Goal: Answer question/provide support: Ask a question

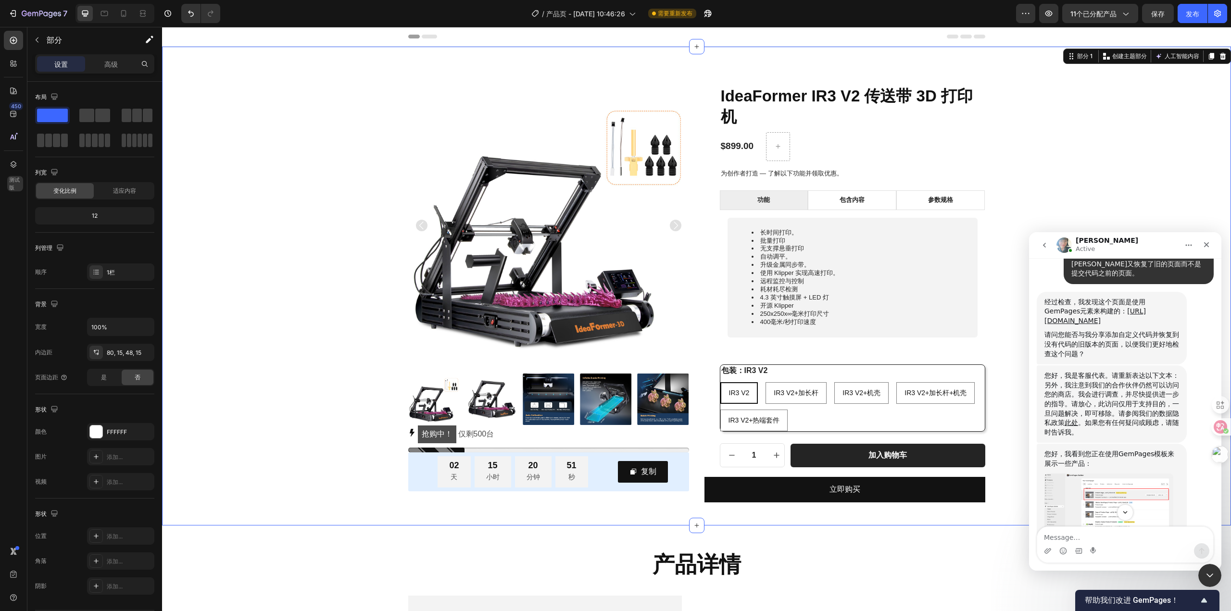
scroll to position [985, 0]
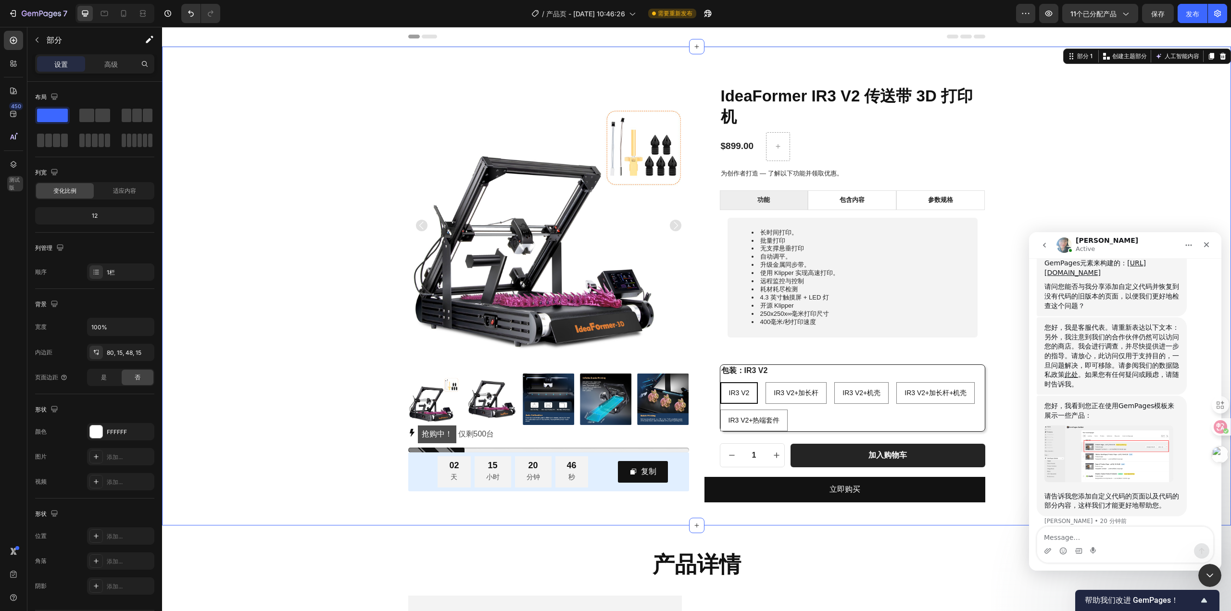
click at [1141, 539] on textarea "Message…" at bounding box center [1125, 535] width 176 height 16
type textarea "自定义代码不是加在gempages里面的"
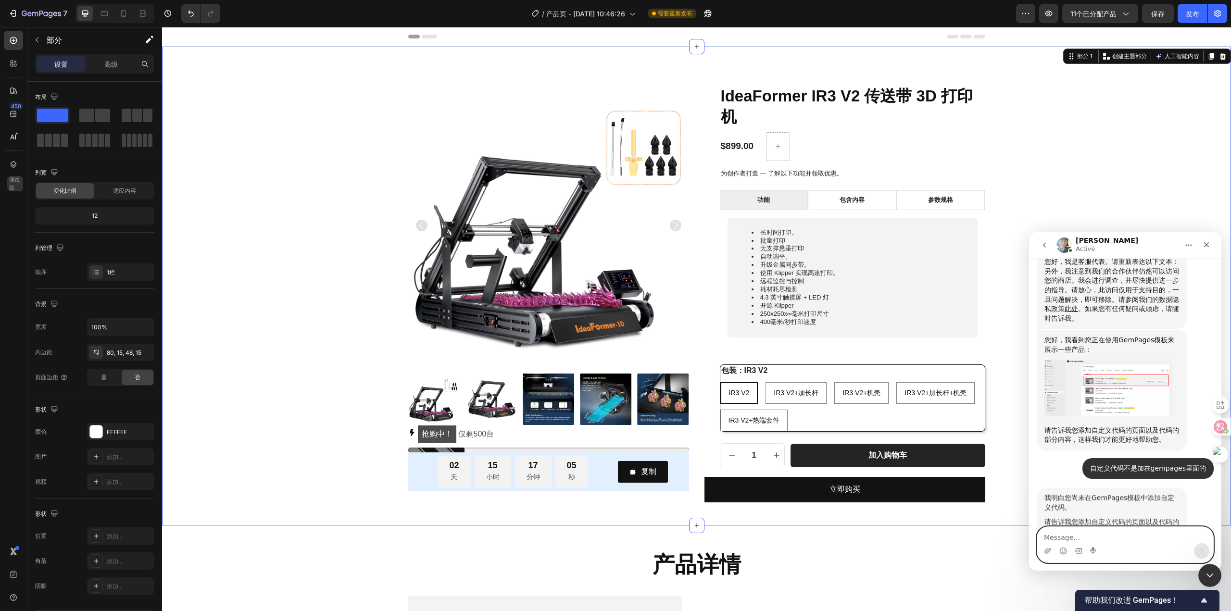
scroll to position [1094, 0]
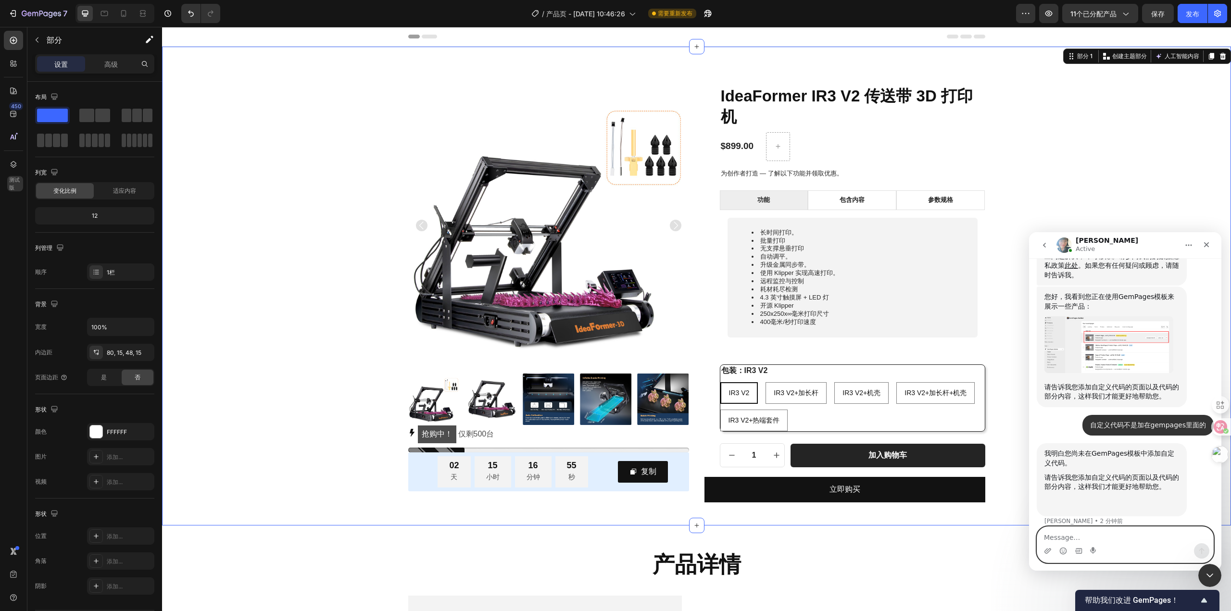
click at [1127, 537] on textarea "Message…" at bounding box center [1125, 535] width 176 height 16
paste textarea "npx @shopify/cli theme push --store=[DOMAIN_NAME] --password=shpat_"
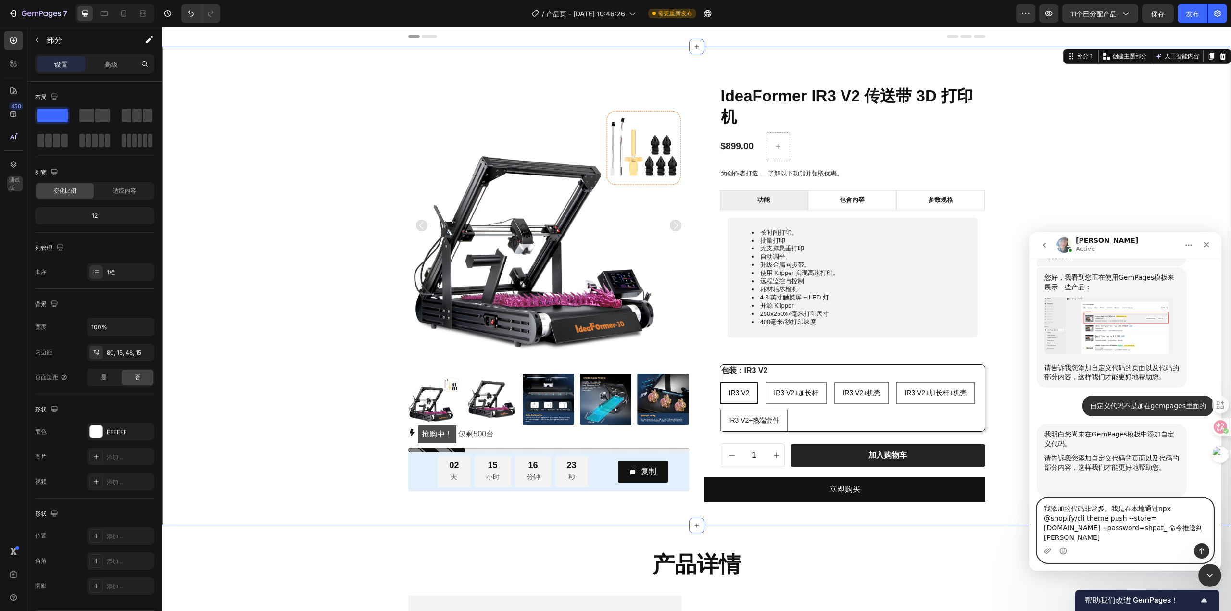
scroll to position [1123, 0]
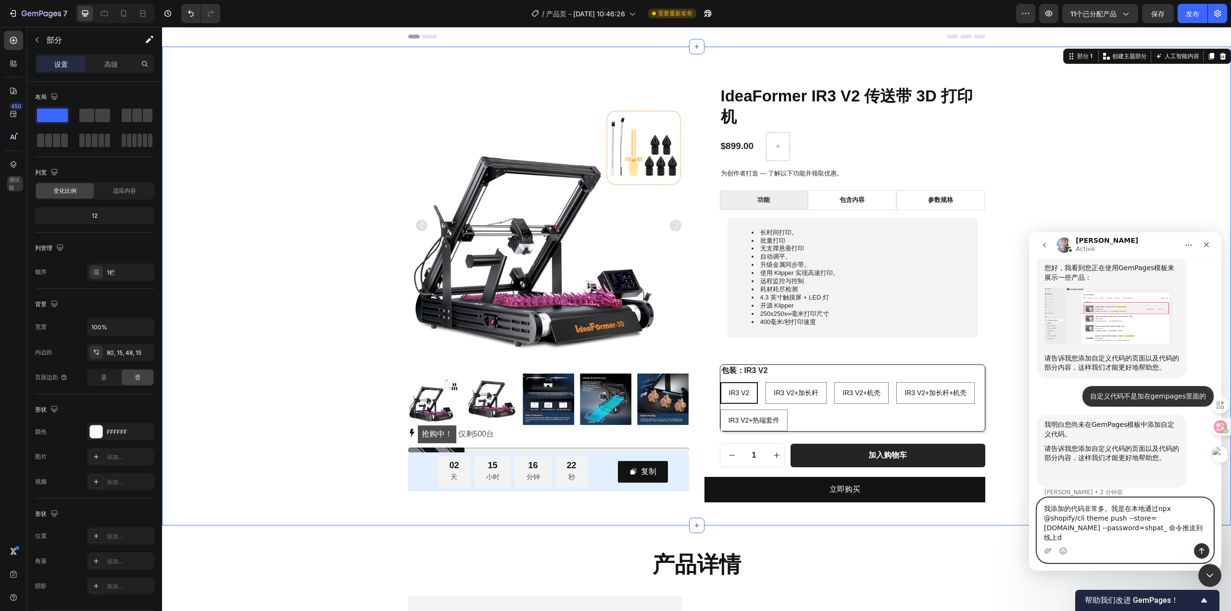
type textarea "我添加的代码非常多。我是在本地通过npx @shopify/cli theme push --store=[DOMAIN_NAME] --password=s…"
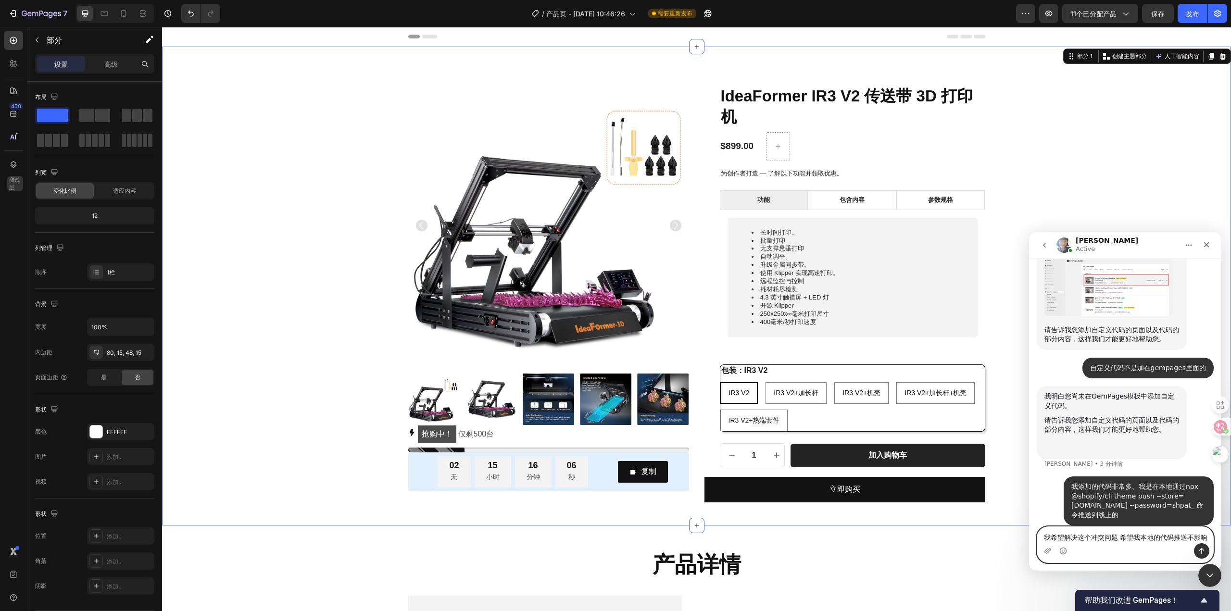
scroll to position [1161, 0]
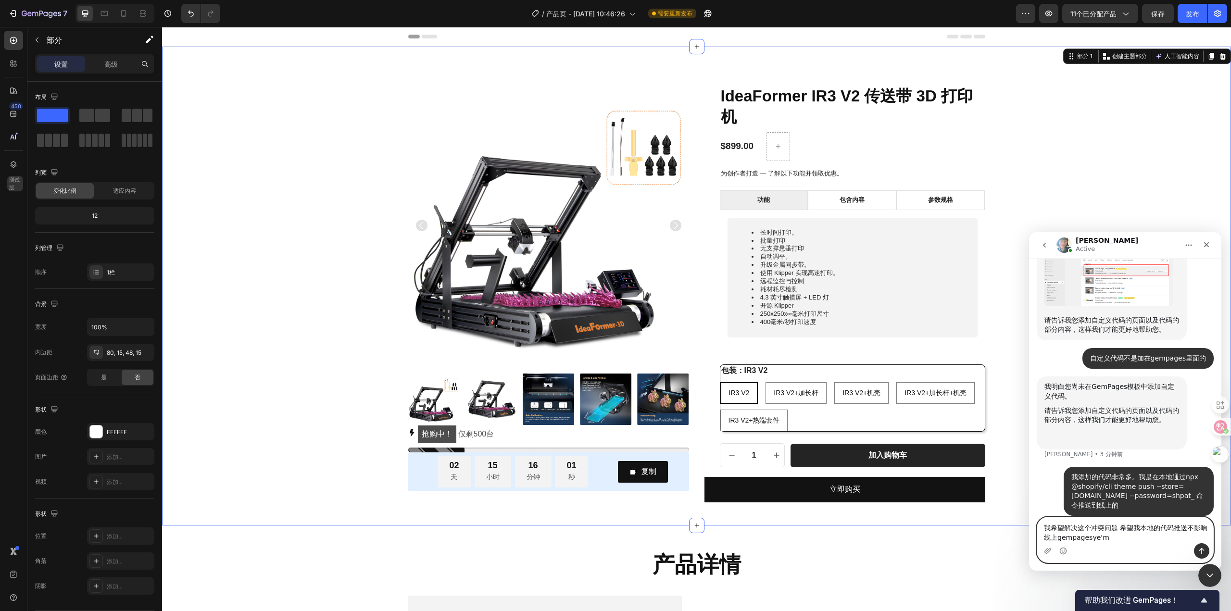
type textarea "我希望解决这个冲突问题 希望我本地的代码推送不影响线上gempages页面"
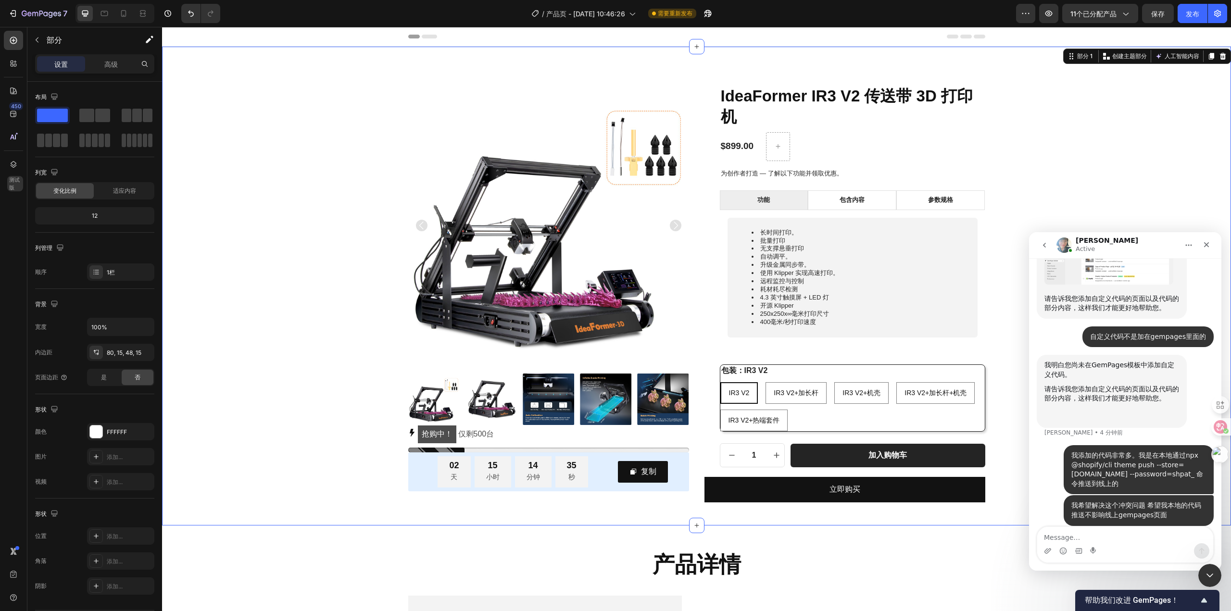
click at [329, 262] on div "产品图片 抢购中！ 仅剩 500 台 库存计数器 02 天 15 小时 14 分钟 35 秒 倒计时 复制 复制优惠码 行 行 IdeaFormer IR3 …" at bounding box center [696, 293] width 1055 height 417
click at [1091, 537] on textarea "Message…" at bounding box center [1125, 535] width 176 height 16
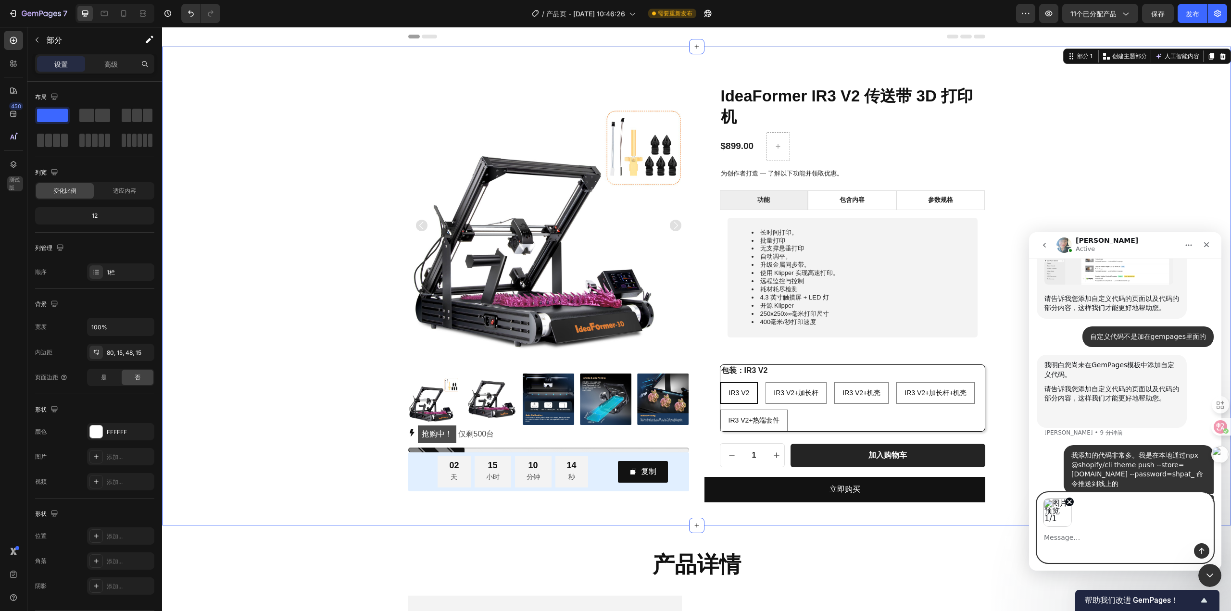
scroll to position [1217, 0]
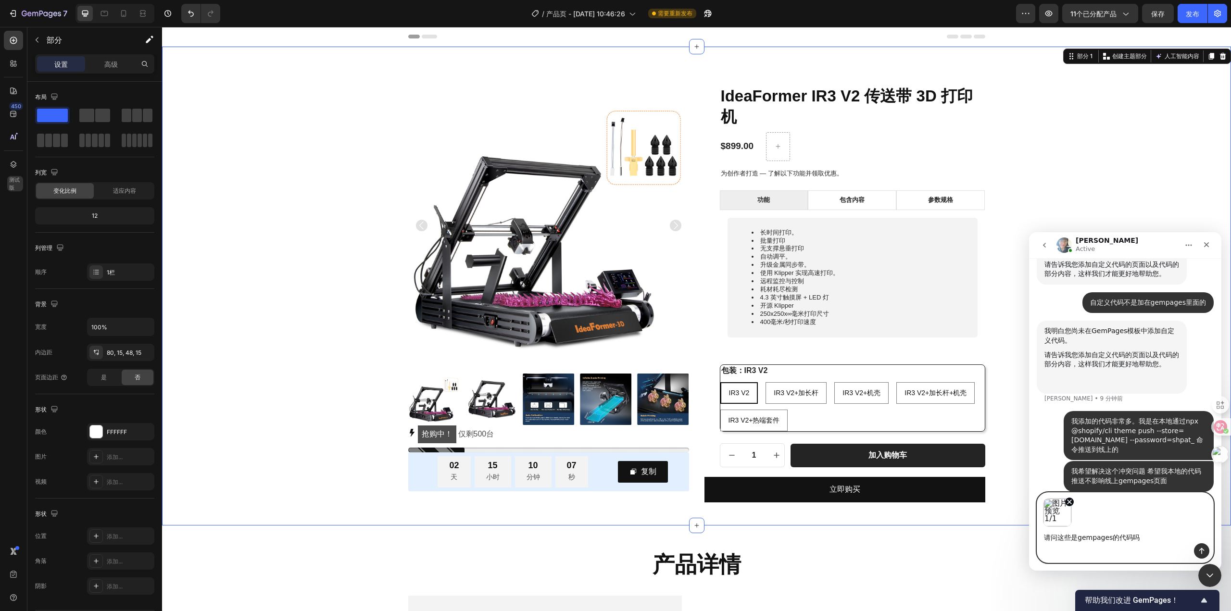
type textarea "请问这些是gempages的代码吗？"
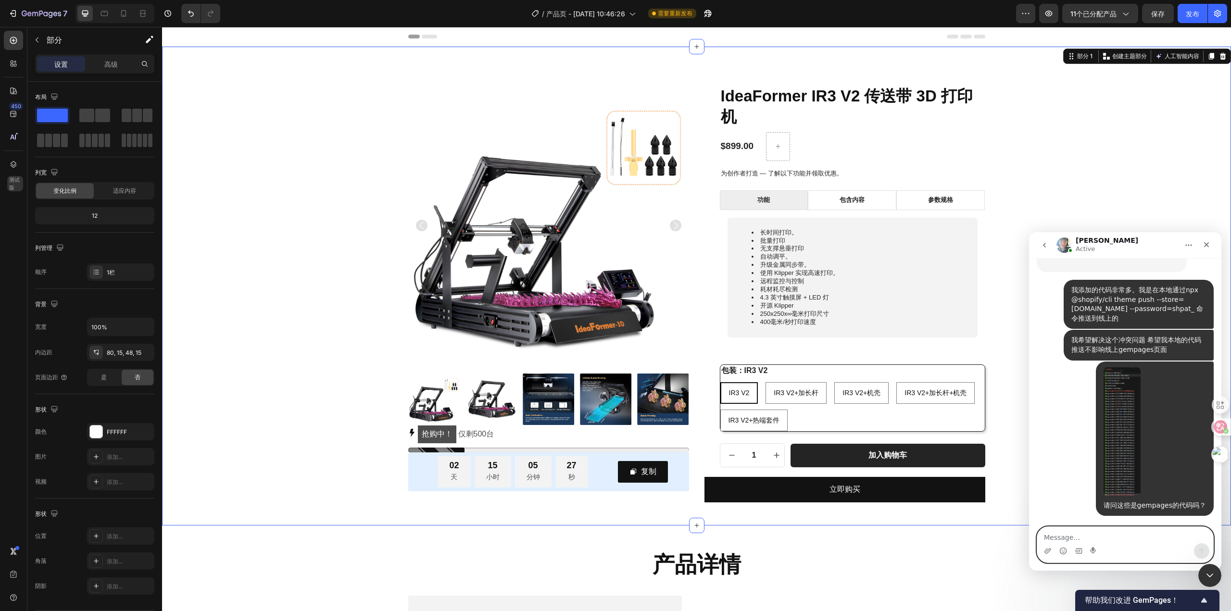
scroll to position [1367, 0]
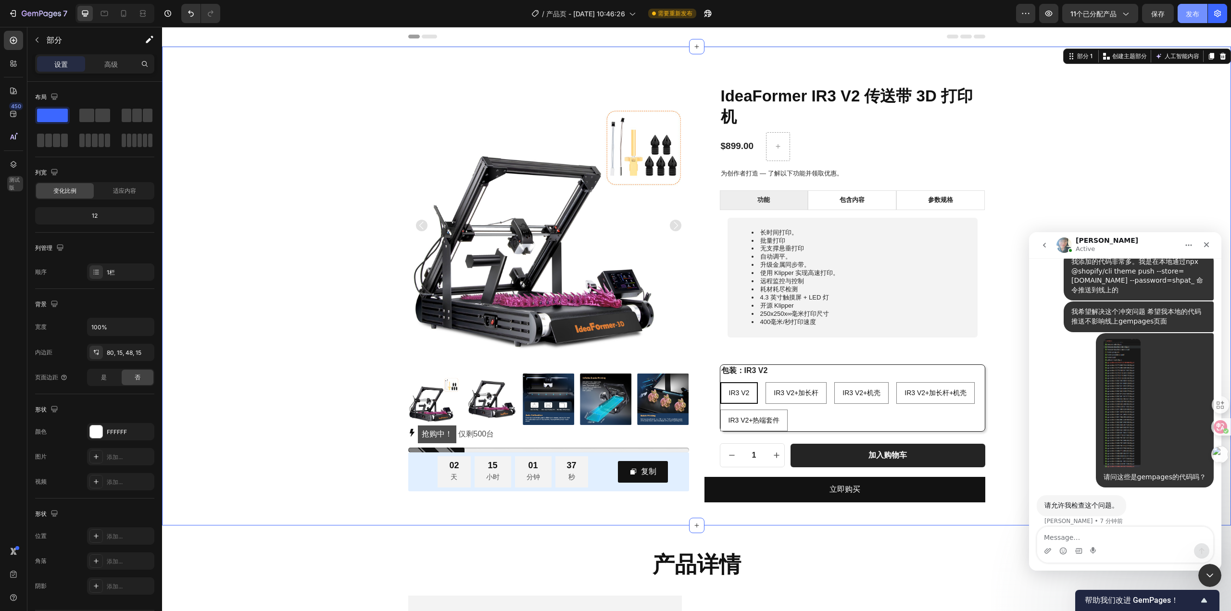
click at [1197, 13] on font "发布" at bounding box center [1192, 14] width 13 height 8
click at [1123, 17] on icon "button" at bounding box center [1126, 14] width 10 height 10
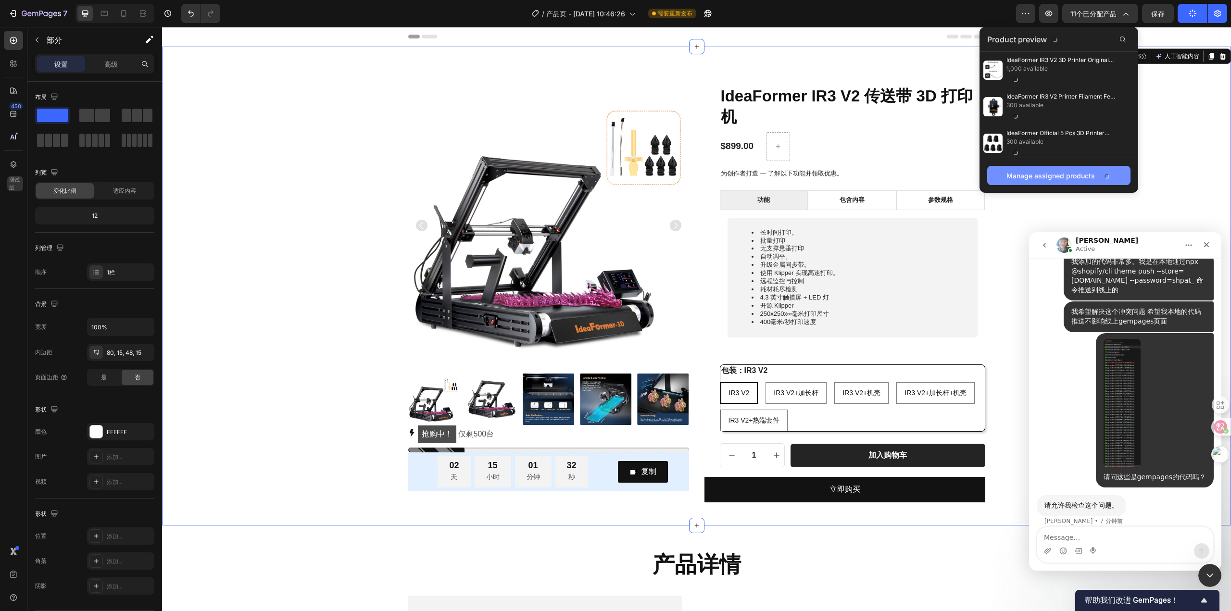
click at [1058, 178] on div "Manage assigned products" at bounding box center [1059, 176] width 105 height 10
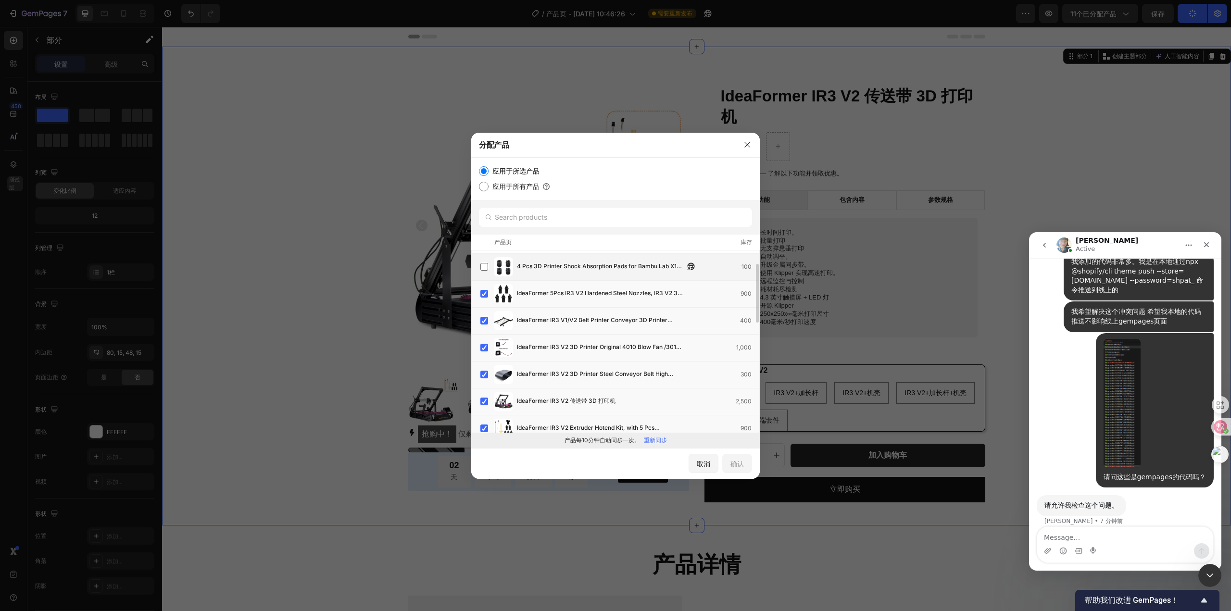
scroll to position [191, 0]
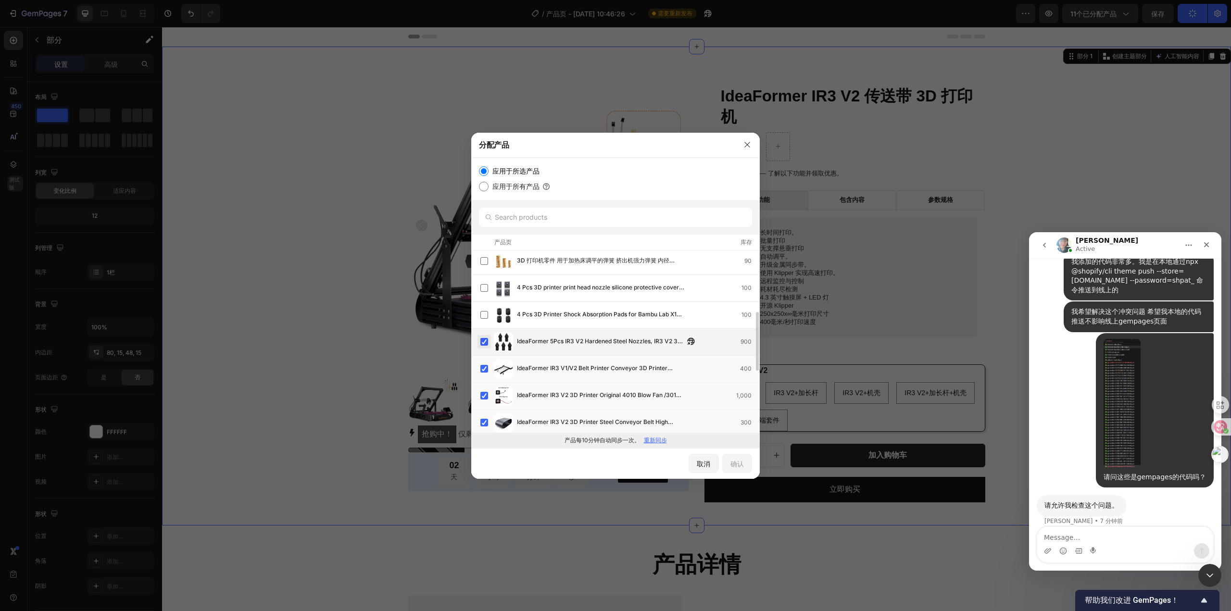
click at [484, 338] on label at bounding box center [484, 342] width 8 height 8
click at [483, 365] on label at bounding box center [484, 369] width 8 height 8
click at [483, 395] on label at bounding box center [484, 396] width 8 height 8
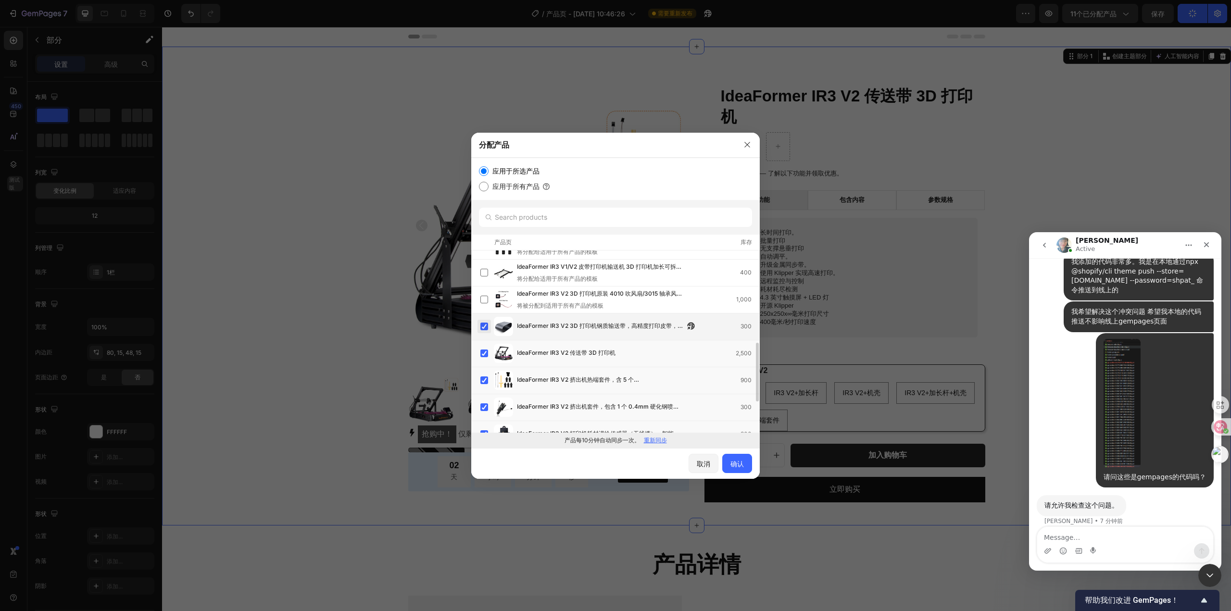
click at [485, 327] on label at bounding box center [484, 327] width 8 height 8
click at [484, 378] on label at bounding box center [484, 381] width 8 height 8
click at [484, 407] on label at bounding box center [484, 407] width 8 height 8
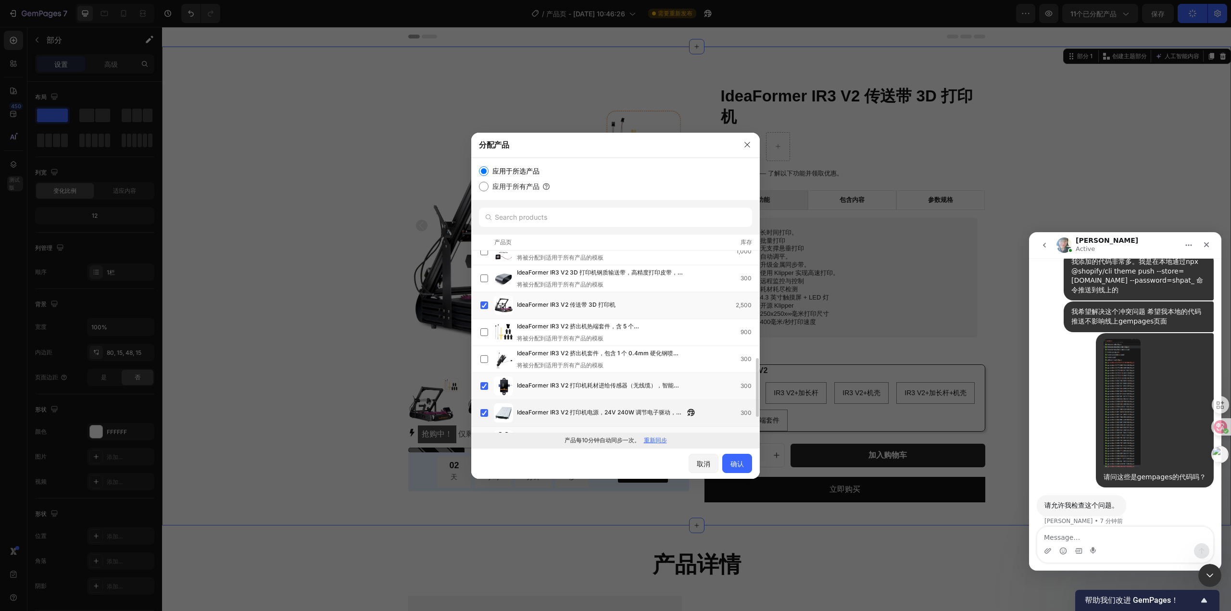
scroll to position [383, 0]
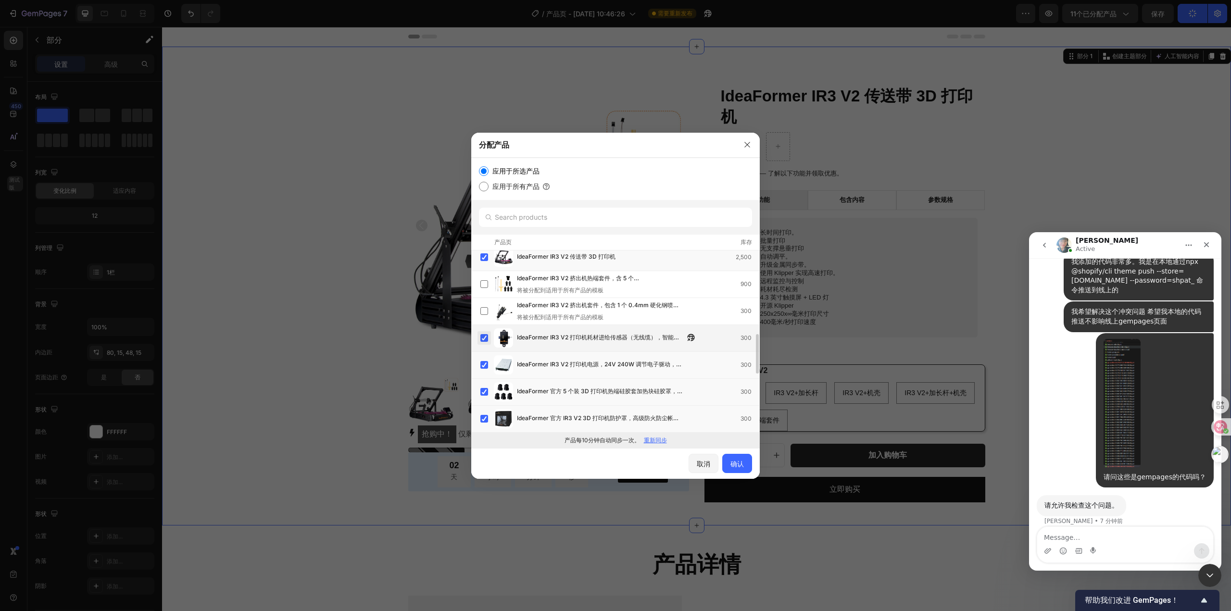
click at [486, 339] on label at bounding box center [484, 338] width 8 height 8
click at [484, 364] on label at bounding box center [484, 365] width 8 height 8
drag, startPoint x: 486, startPoint y: 388, endPoint x: 485, endPoint y: 399, distance: 11.6
click at [485, 388] on label at bounding box center [484, 392] width 8 height 8
click at [486, 416] on label at bounding box center [484, 419] width 8 height 8
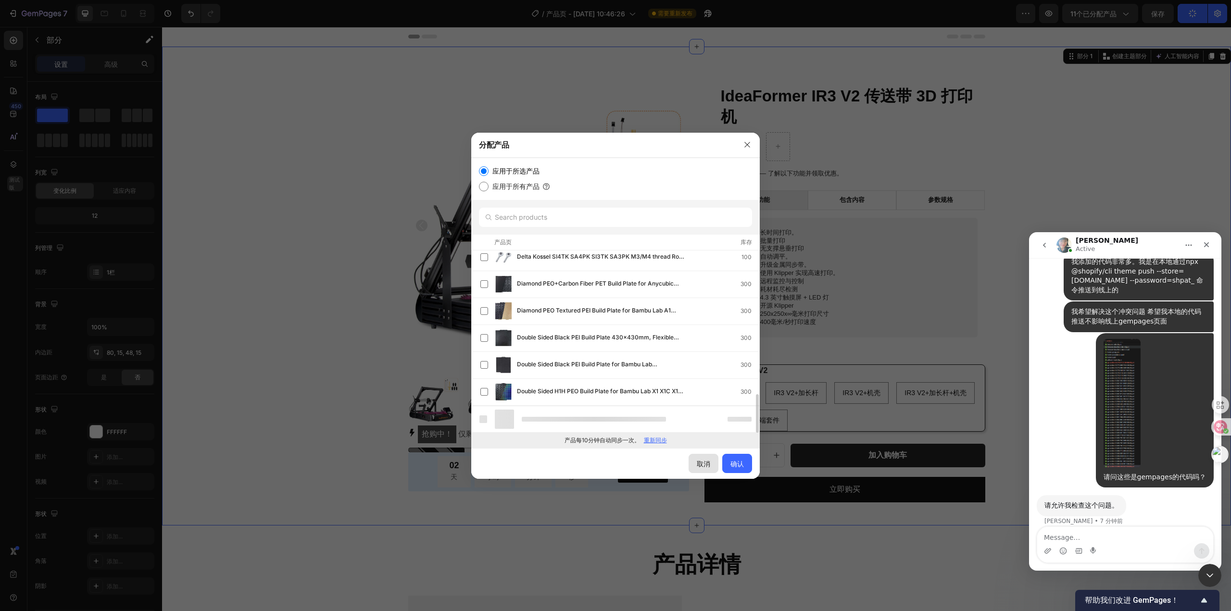
scroll to position [653, 0]
click at [740, 465] on font "确认" at bounding box center [737, 464] width 13 height 8
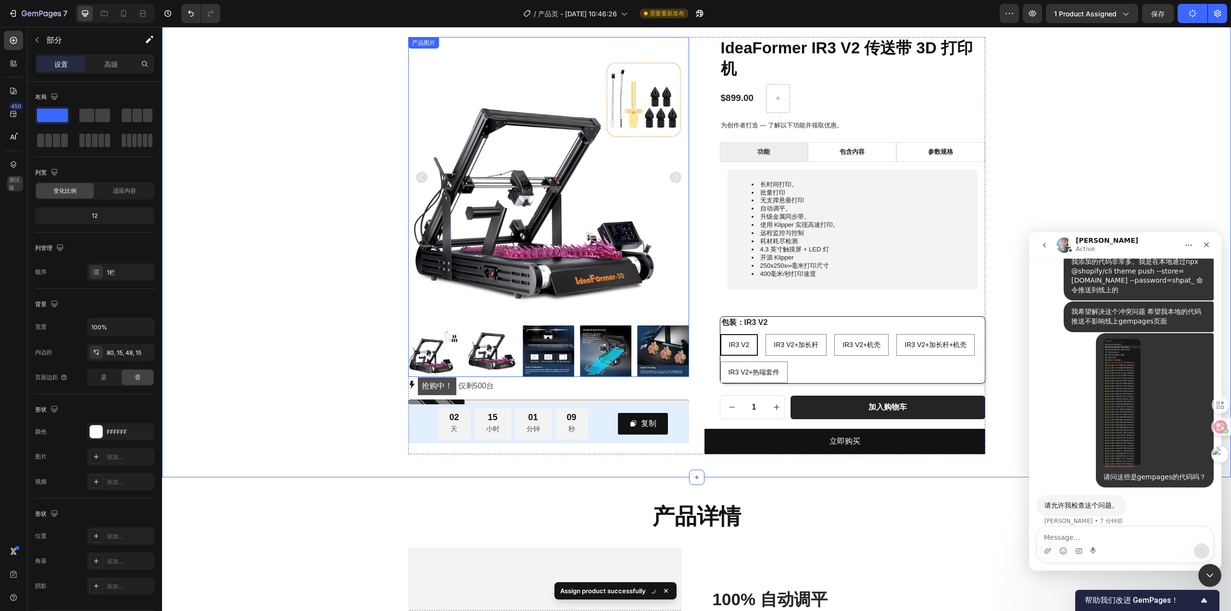
scroll to position [96, 0]
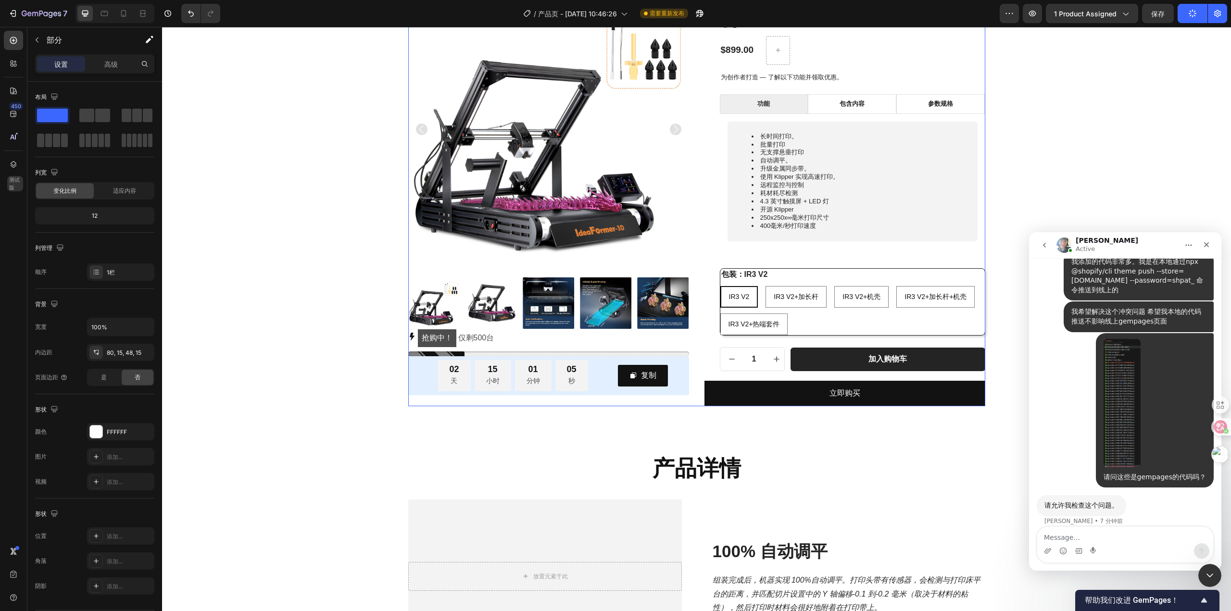
click at [964, 378] on div "IdeaFormer IR3 V2 传送带 3D 打印机 产品标题 $899.00 产品价格 产品价格 行 为创作者打造 — 了解以下功能并领取优惠。 文本块…" at bounding box center [845, 197] width 281 height 417
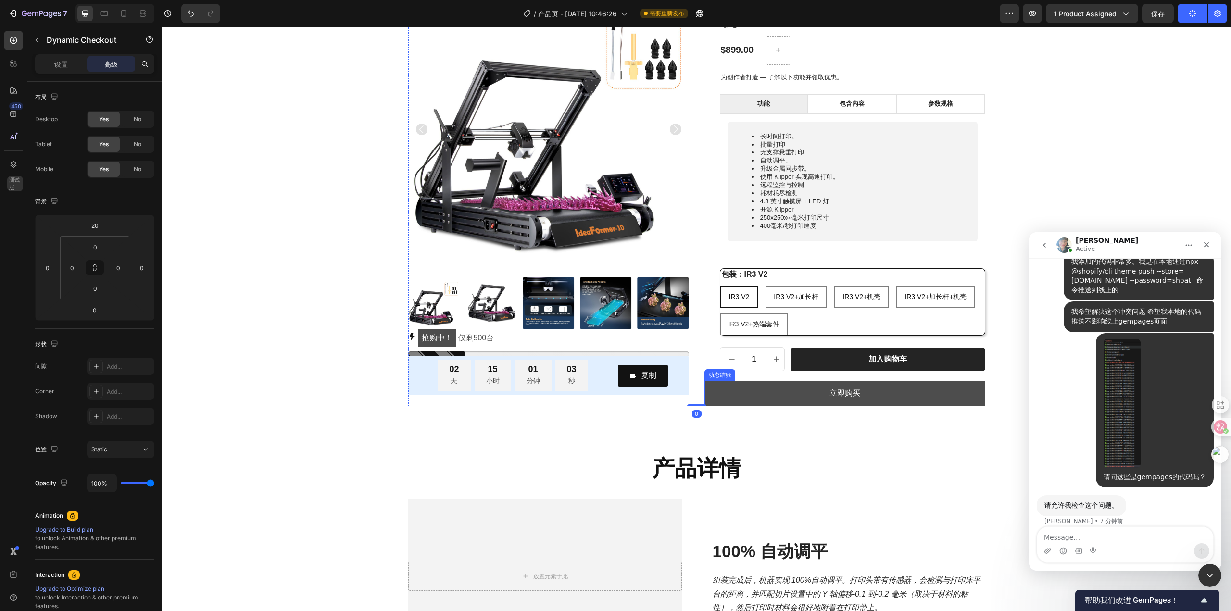
click at [769, 398] on button "立即购买" at bounding box center [845, 393] width 281 height 25
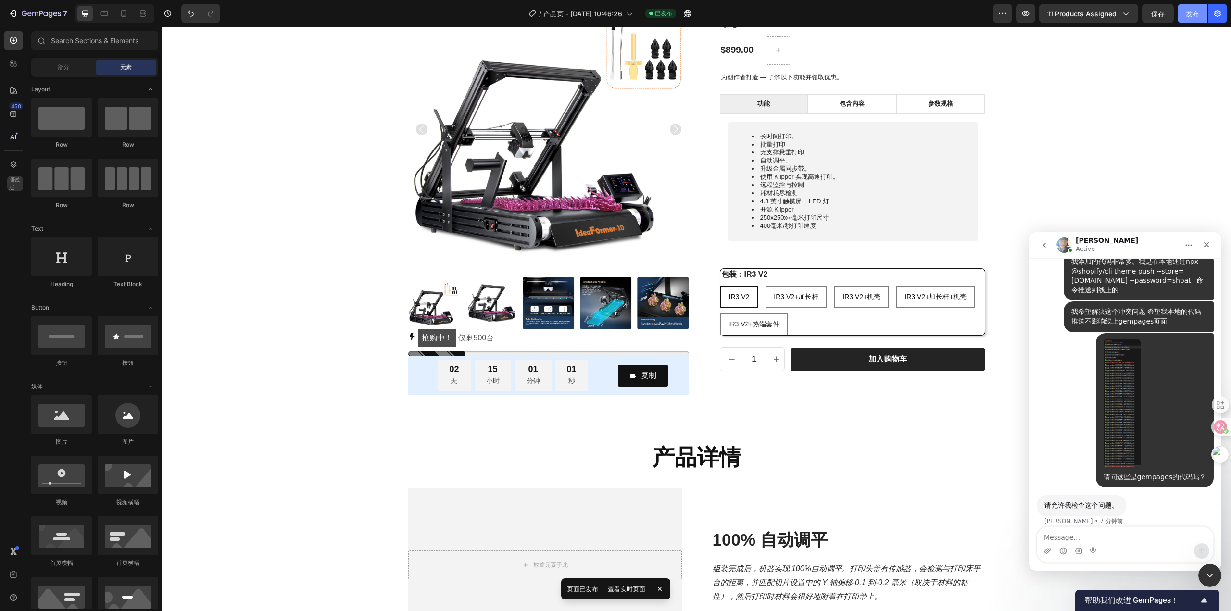
click at [1193, 13] on font "发布" at bounding box center [1192, 14] width 13 height 8
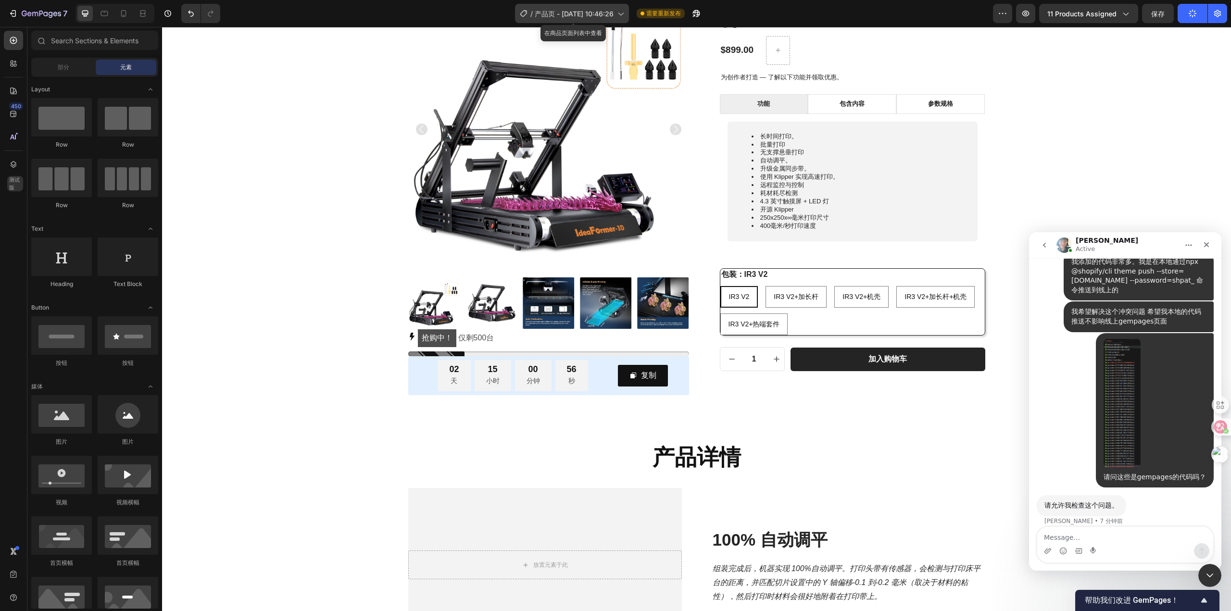
click at [557, 22] on div "/ 产品页 - [DATE] 10:46:26" at bounding box center [572, 13] width 114 height 19
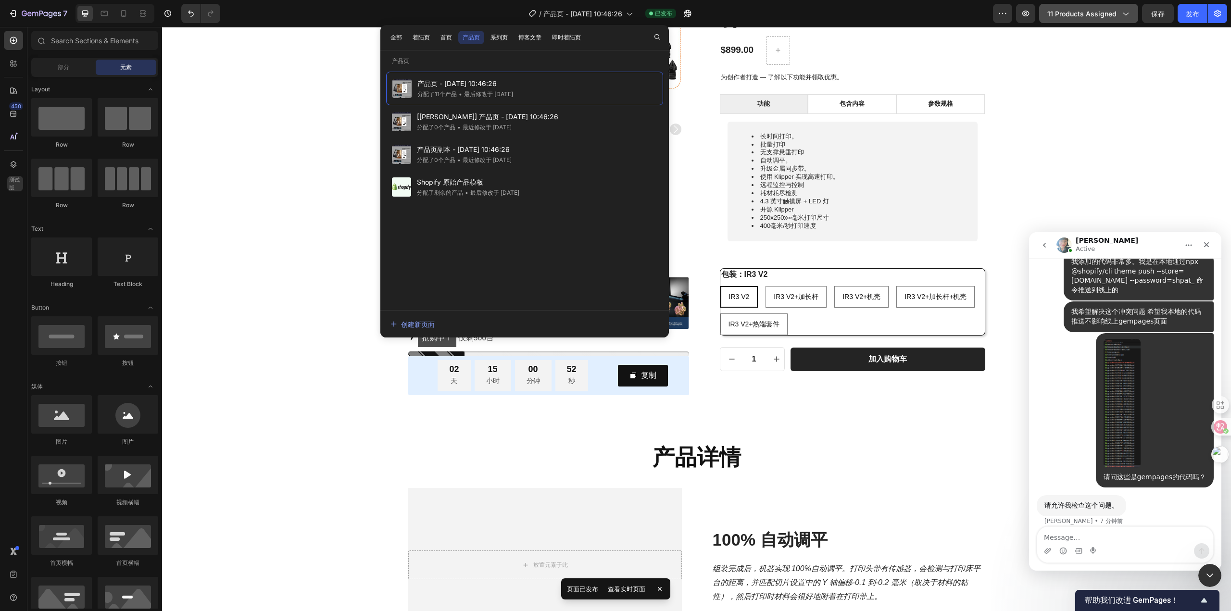
click at [1091, 12] on span "11 products assigned" at bounding box center [1081, 14] width 69 height 10
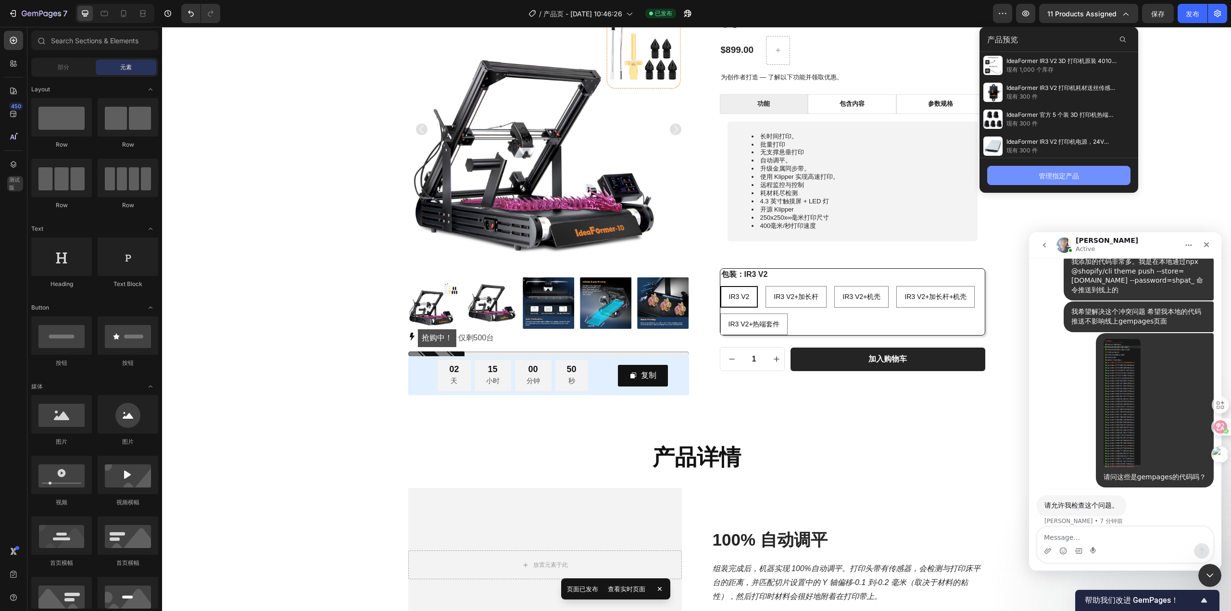
click at [1073, 174] on font "管理指定产品" at bounding box center [1059, 176] width 40 height 8
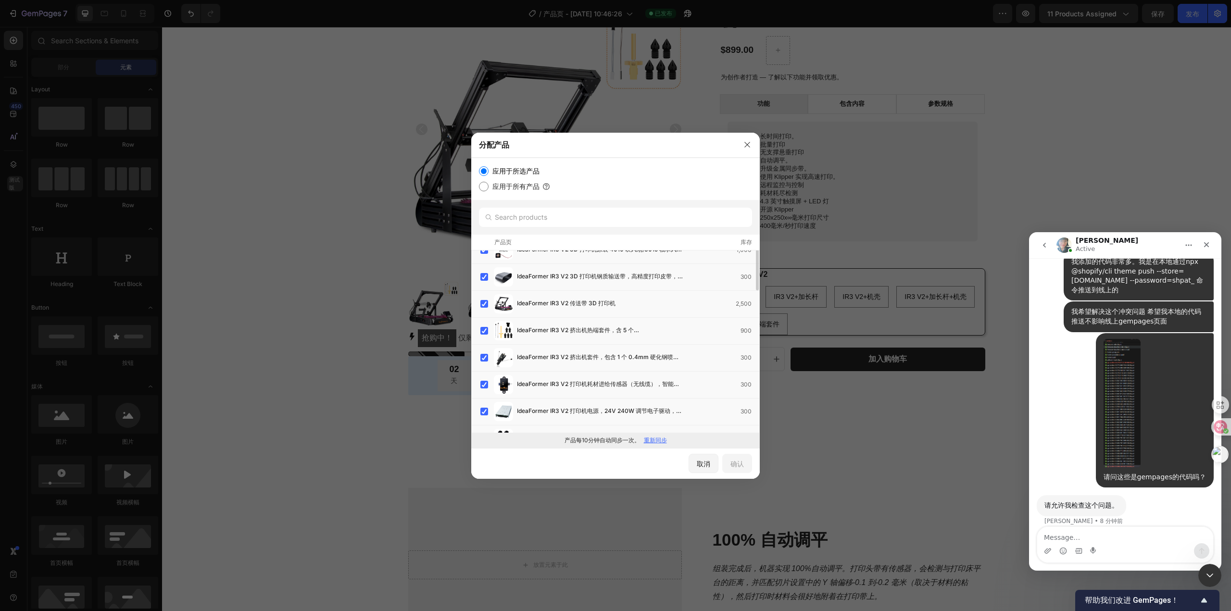
scroll to position [240, 0]
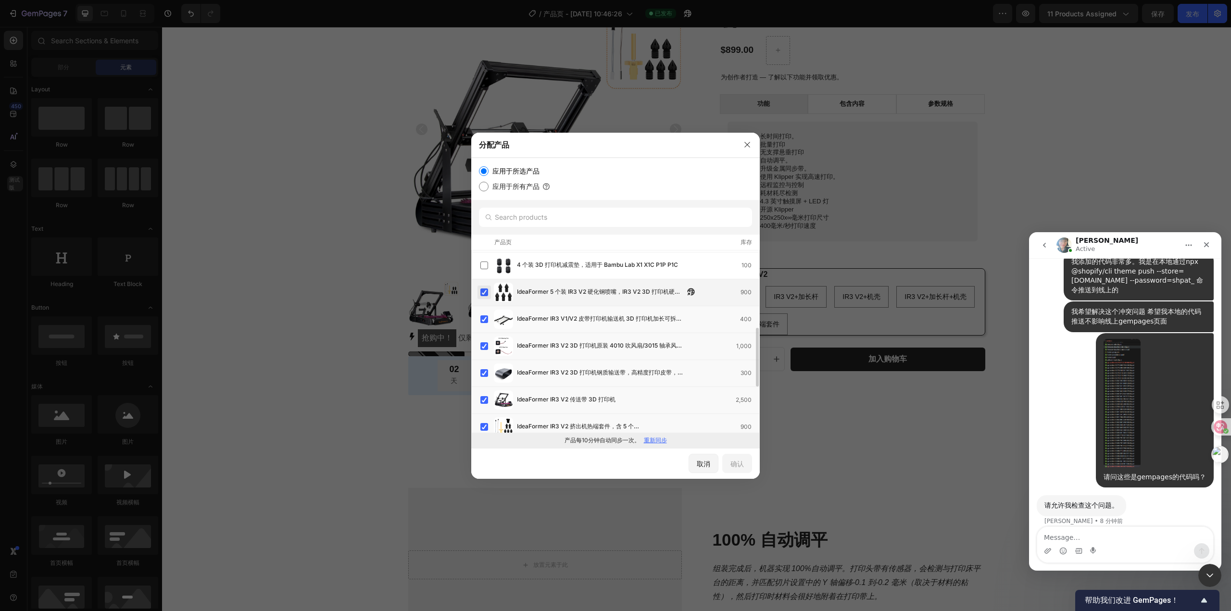
click at [483, 291] on label at bounding box center [484, 293] width 8 height 8
click at [484, 318] on label at bounding box center [484, 319] width 8 height 8
click at [482, 345] on label at bounding box center [484, 346] width 8 height 8
click at [484, 376] on label at bounding box center [484, 373] width 8 height 8
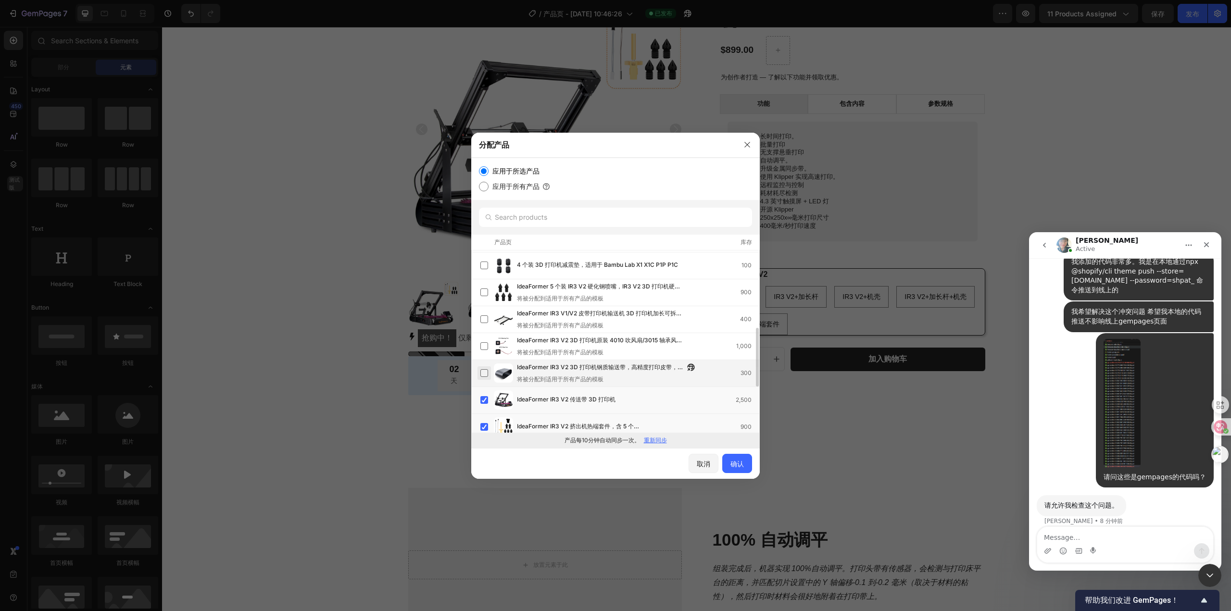
scroll to position [289, 0]
click at [484, 379] on label at bounding box center [484, 379] width 8 height 8
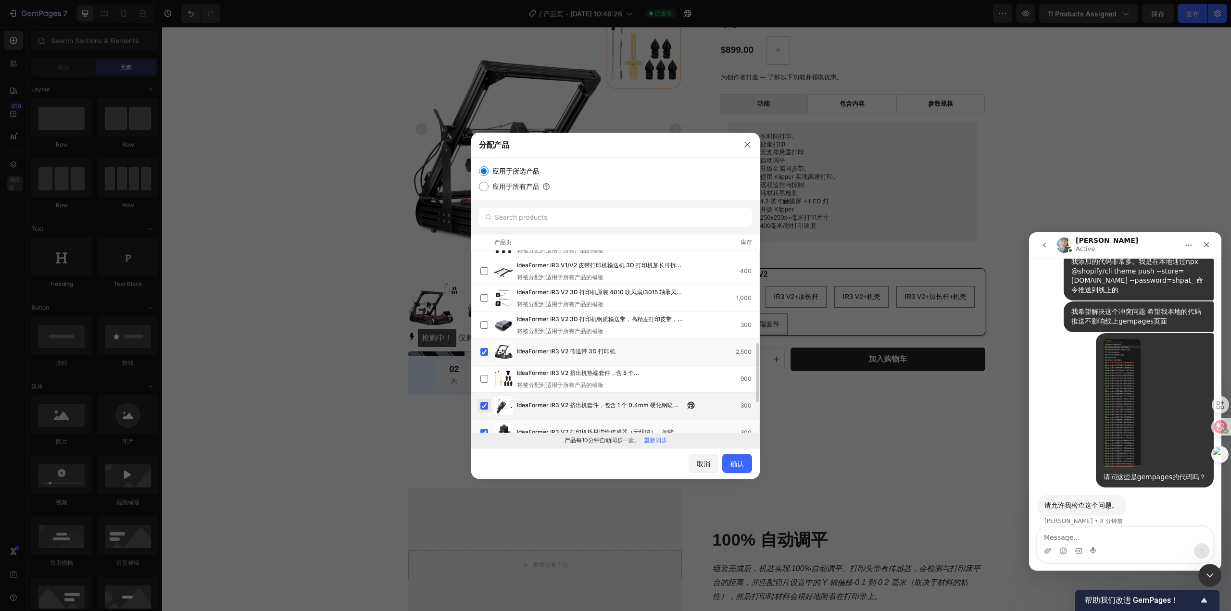
click at [485, 404] on label at bounding box center [484, 406] width 8 height 8
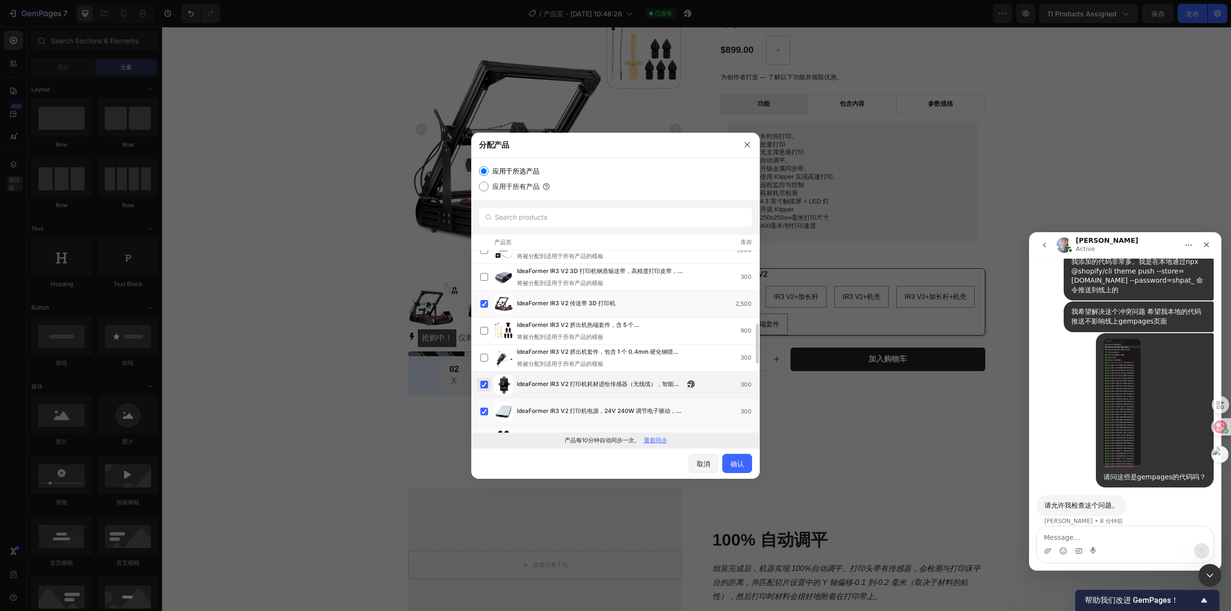
click at [484, 386] on label at bounding box center [484, 385] width 8 height 8
click at [487, 408] on label at bounding box center [484, 412] width 8 height 8
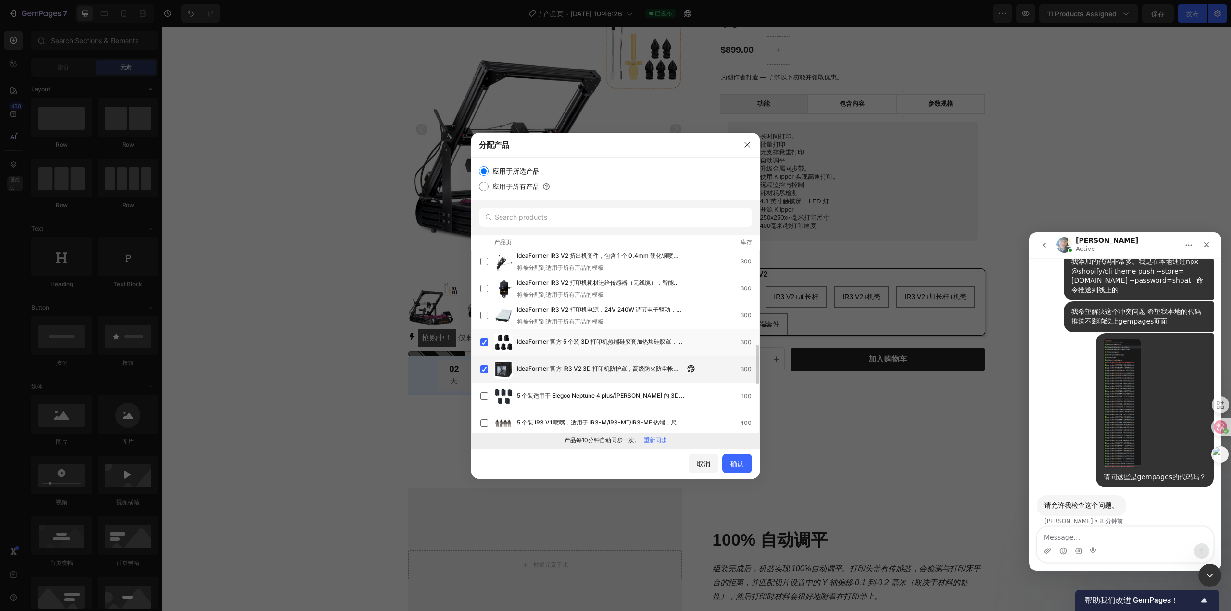
click at [484, 366] on label at bounding box center [484, 369] width 8 height 8
click at [484, 344] on label at bounding box center [484, 343] width 8 height 8
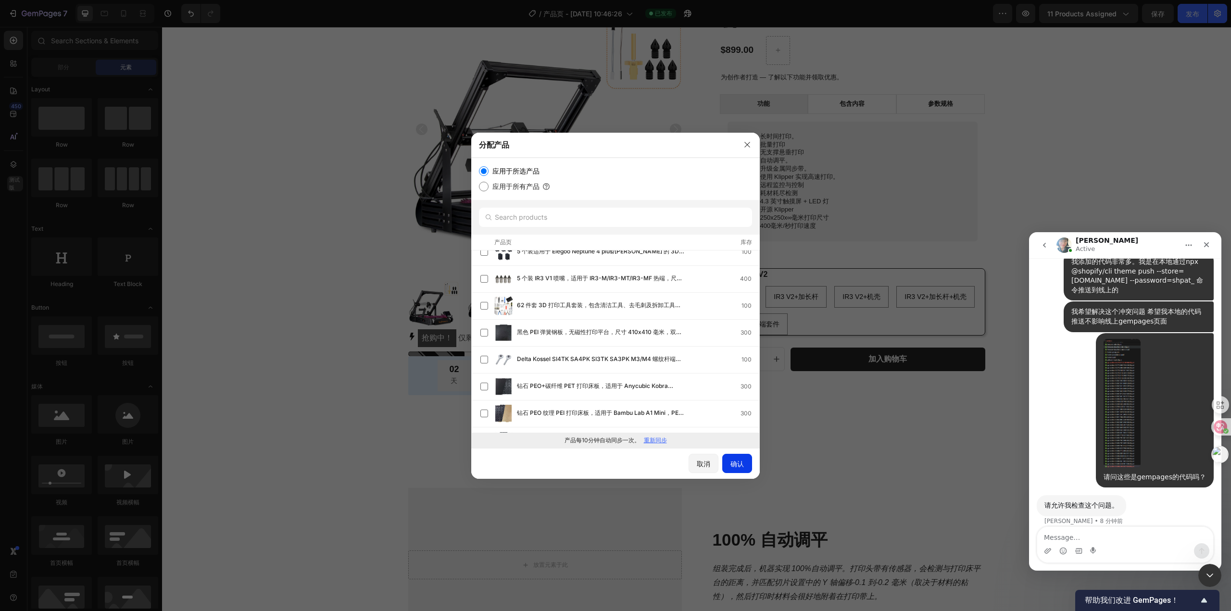
click at [733, 466] on font "确认" at bounding box center [737, 464] width 13 height 8
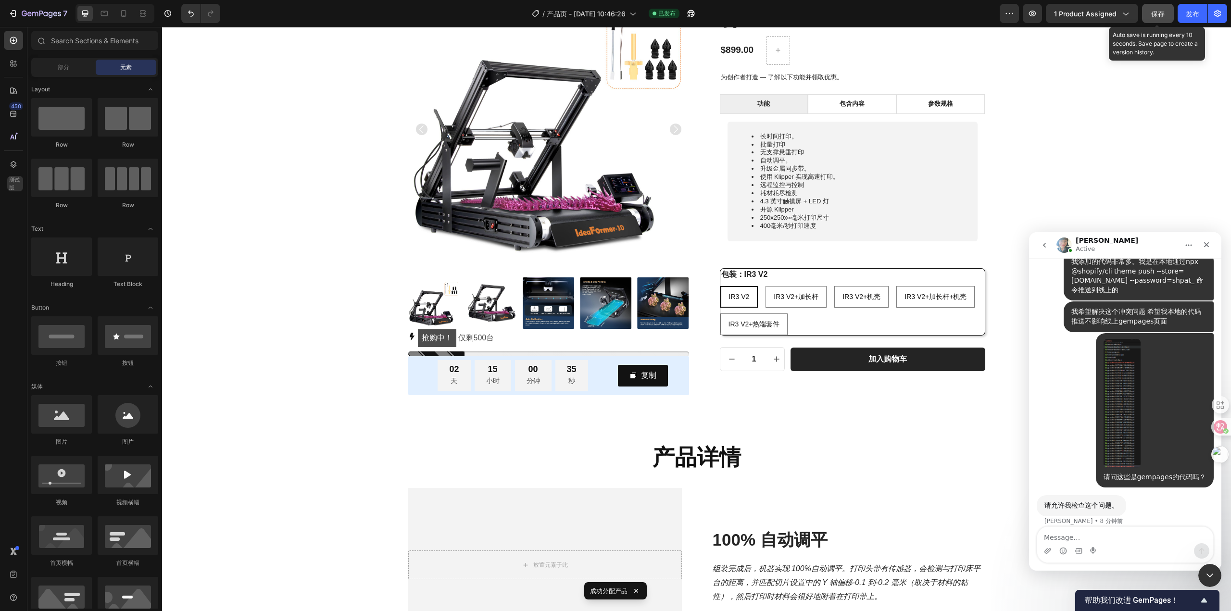
click at [1159, 15] on font "保存" at bounding box center [1157, 14] width 13 height 8
click at [1189, 13] on font "发布" at bounding box center [1192, 14] width 13 height 8
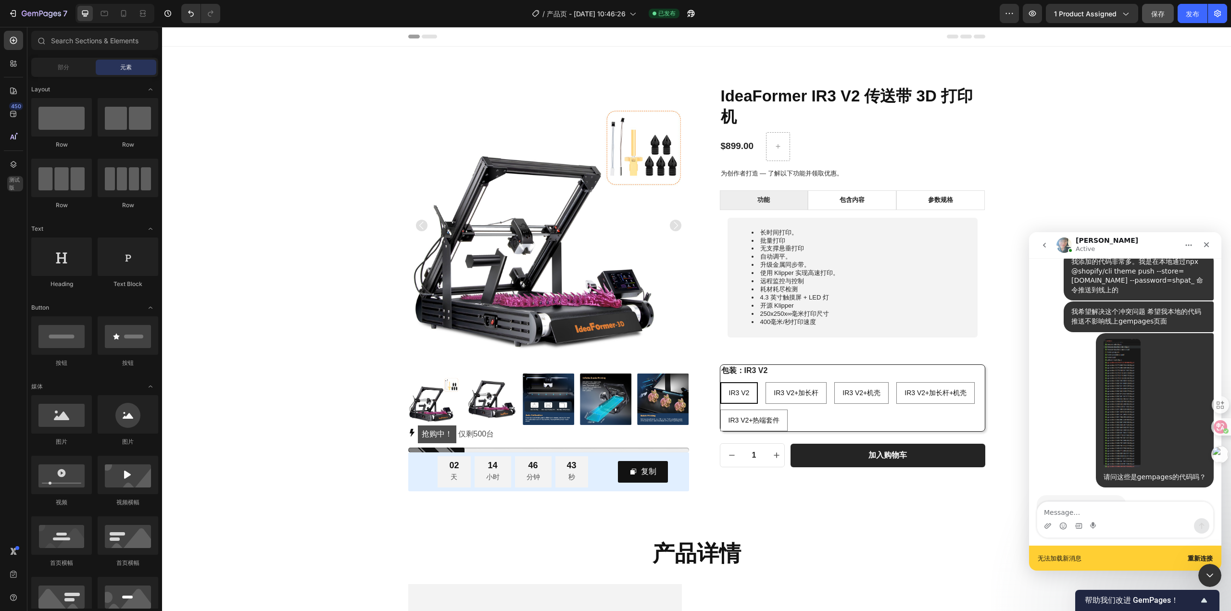
scroll to position [1392, 0]
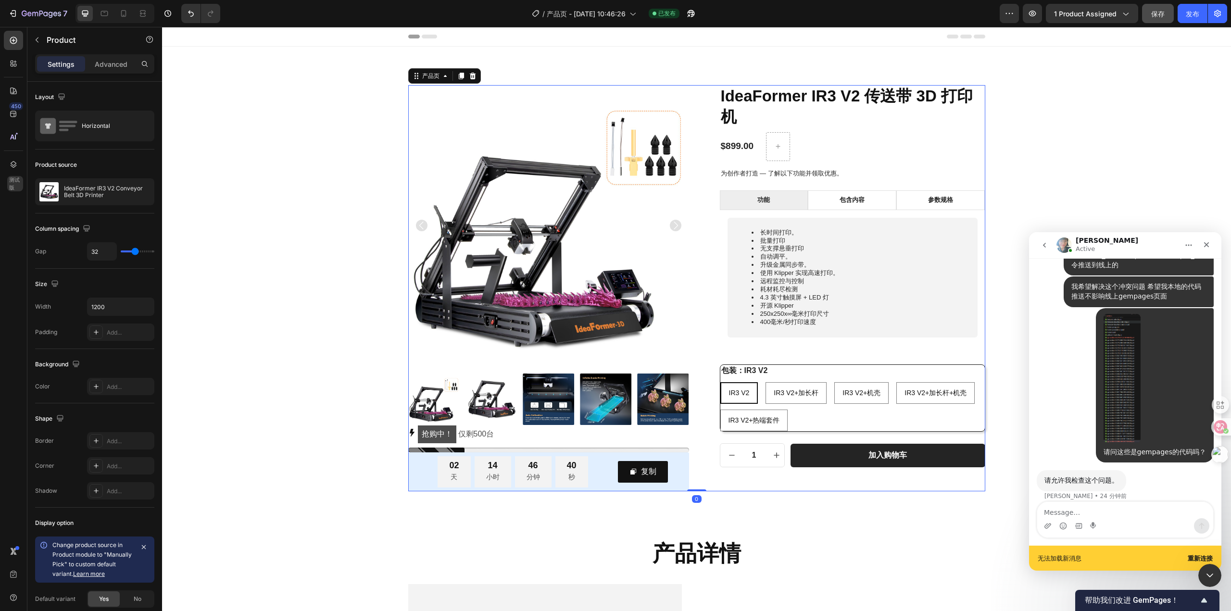
click at [826, 487] on div "IdeaFormer IR3 V2 传送带 3D 打印机 产品标题 $899.00 产品价格 产品价格 行 为创作者打造 — 了解以下功能并领取优惠。 文本块…" at bounding box center [845, 288] width 281 height 406
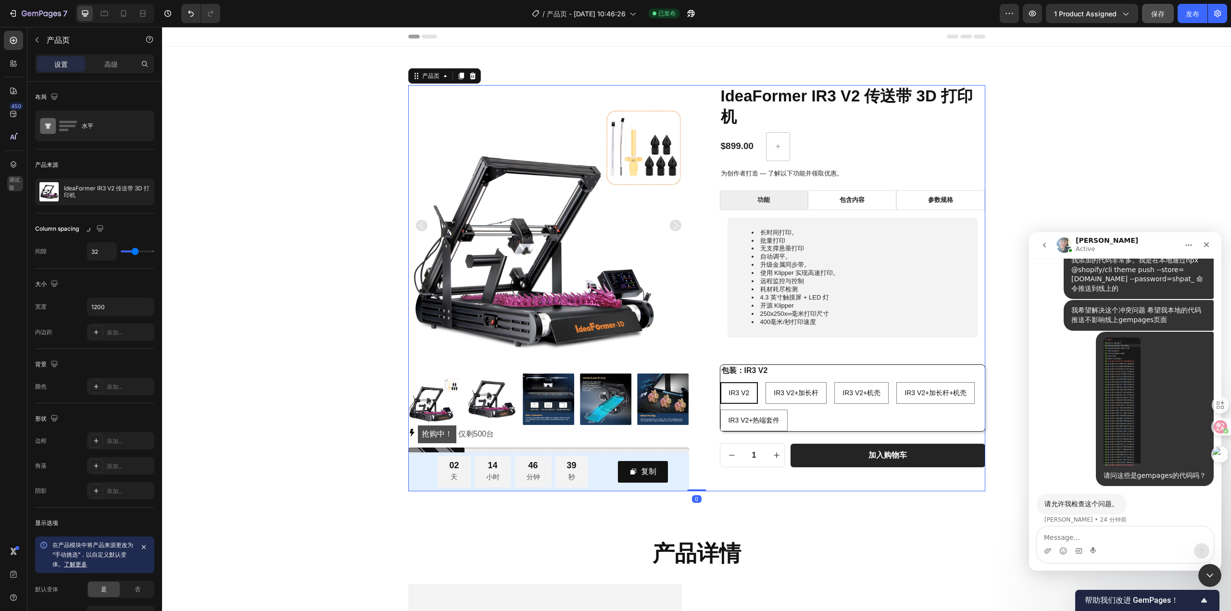
scroll to position [1367, 0]
click at [111, 61] on font "高级" at bounding box center [110, 64] width 13 height 8
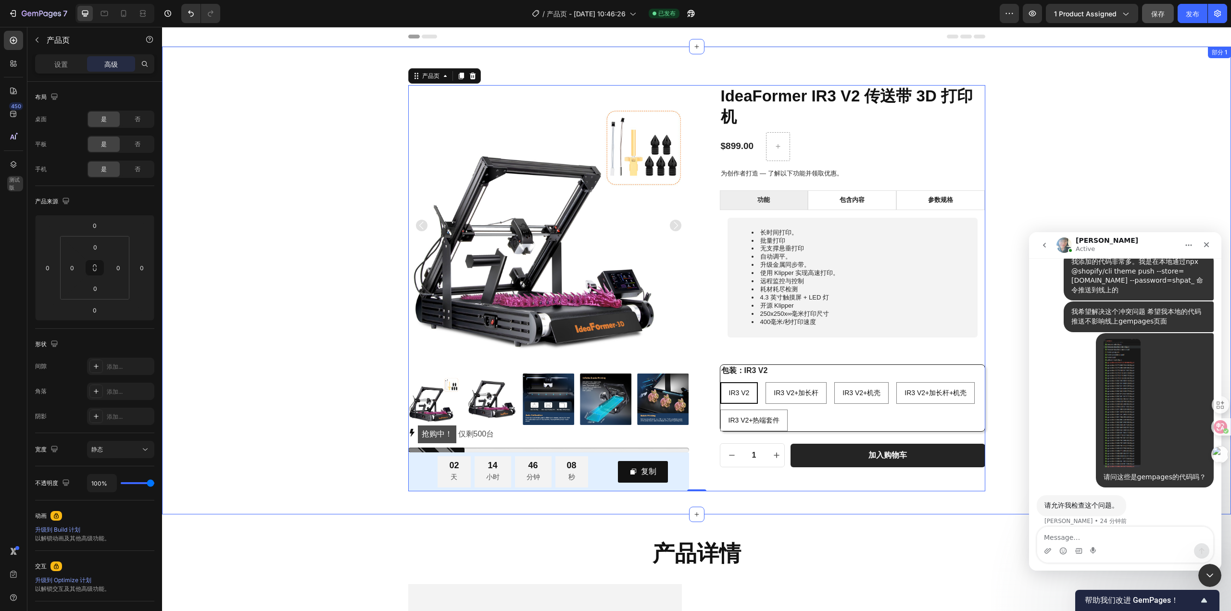
click at [308, 412] on div "产品图片 抢购中！ 仅剩 500 台 库存计数器 02 天 14 小时 46 分钟 08 秒 倒计时 复制 复制优惠码 行 行 IdeaFormer IR3 …" at bounding box center [696, 288] width 1055 height 406
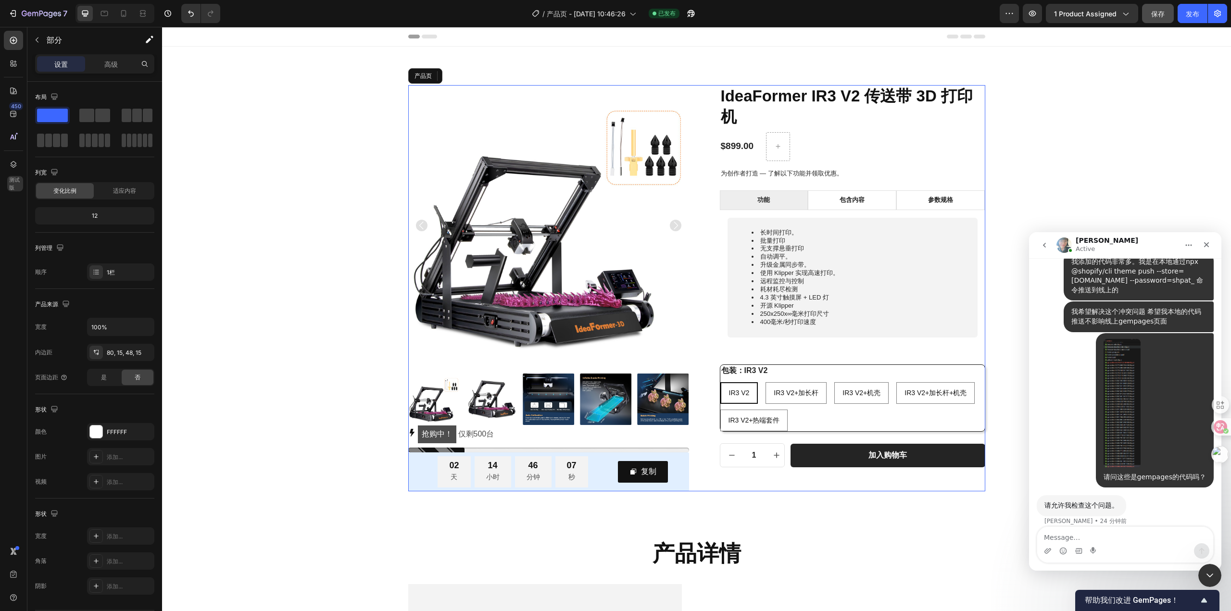
click at [743, 477] on div "IdeaFormer IR3 V2 传送带 3D 打印机 产品标题 $899.00 产品价格 产品价格 行 为创作者打造 — 了解以下功能并领取优惠。 文本块…" at bounding box center [845, 288] width 281 height 406
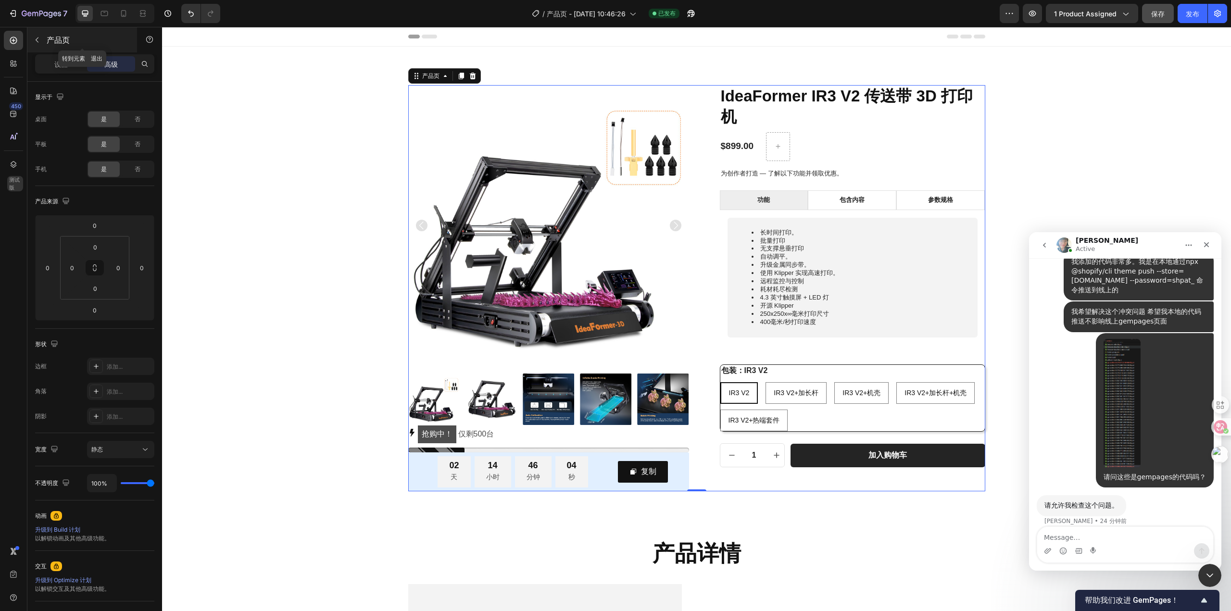
click at [36, 38] on icon "button" at bounding box center [37, 40] width 8 height 8
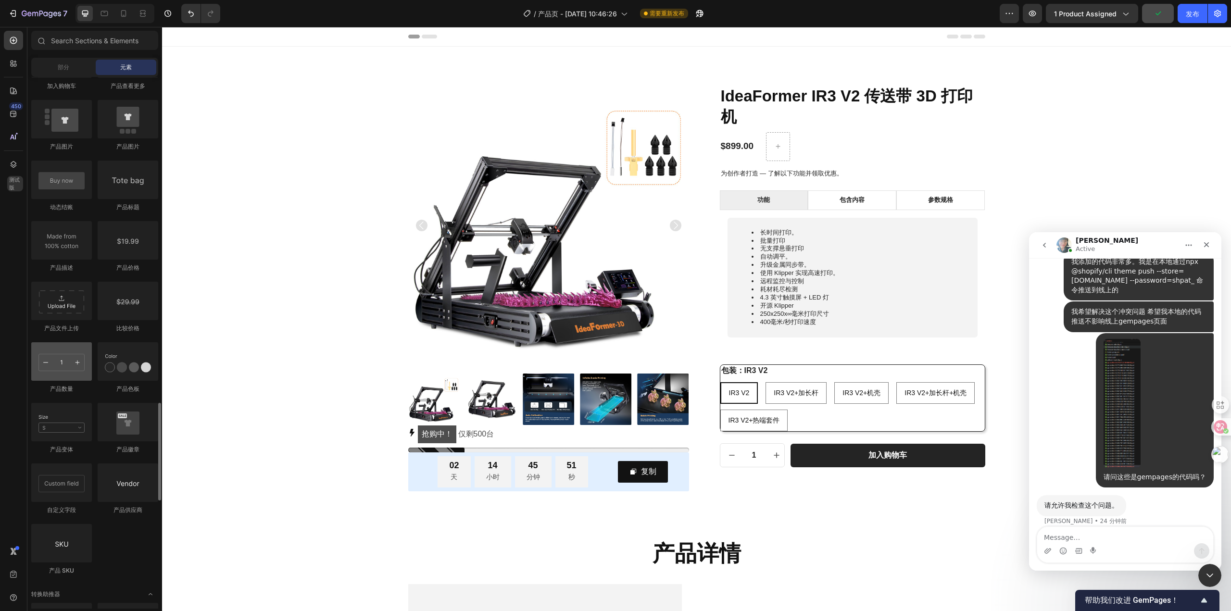
scroll to position [1708, 0]
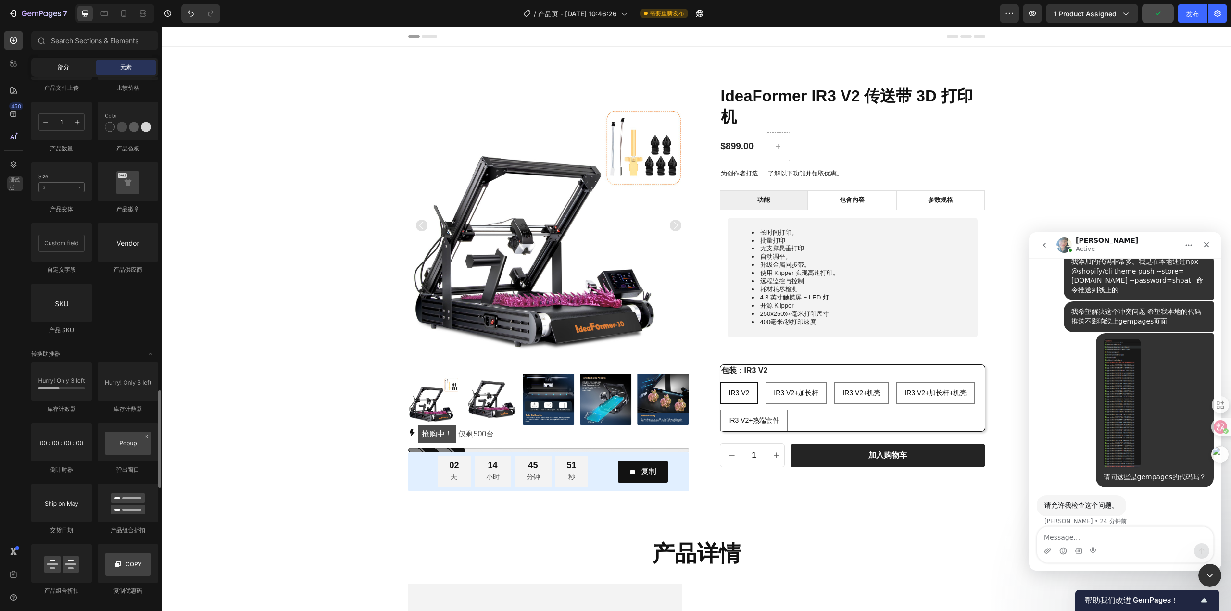
click at [64, 72] on div "部分" at bounding box center [63, 67] width 61 height 15
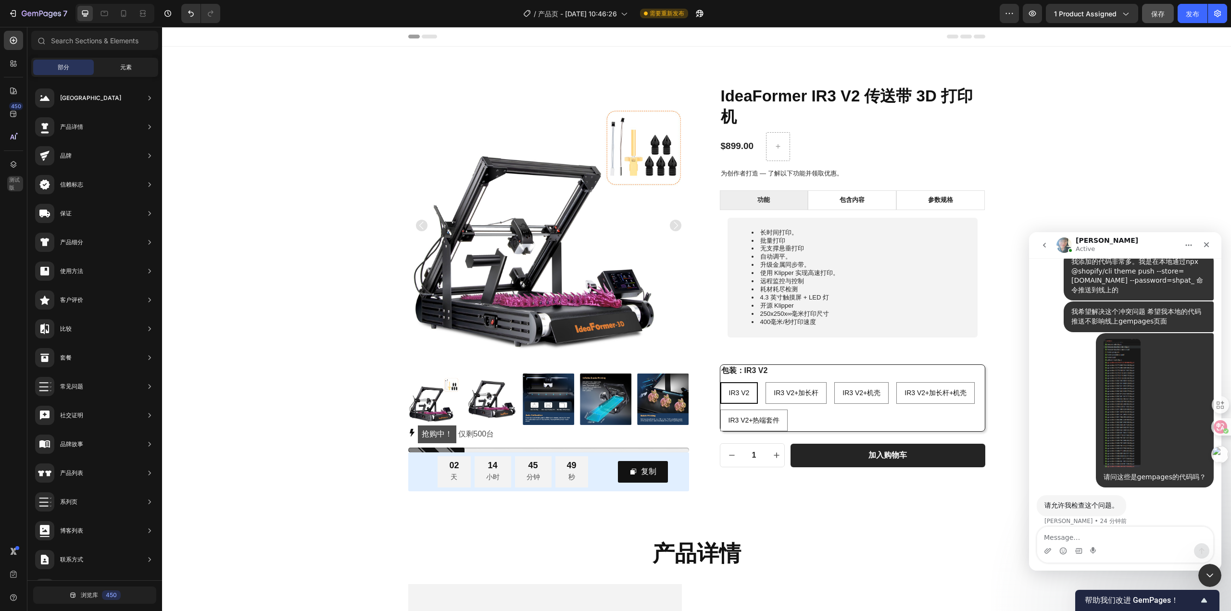
click at [127, 68] on font "元素" at bounding box center [126, 66] width 12 height 7
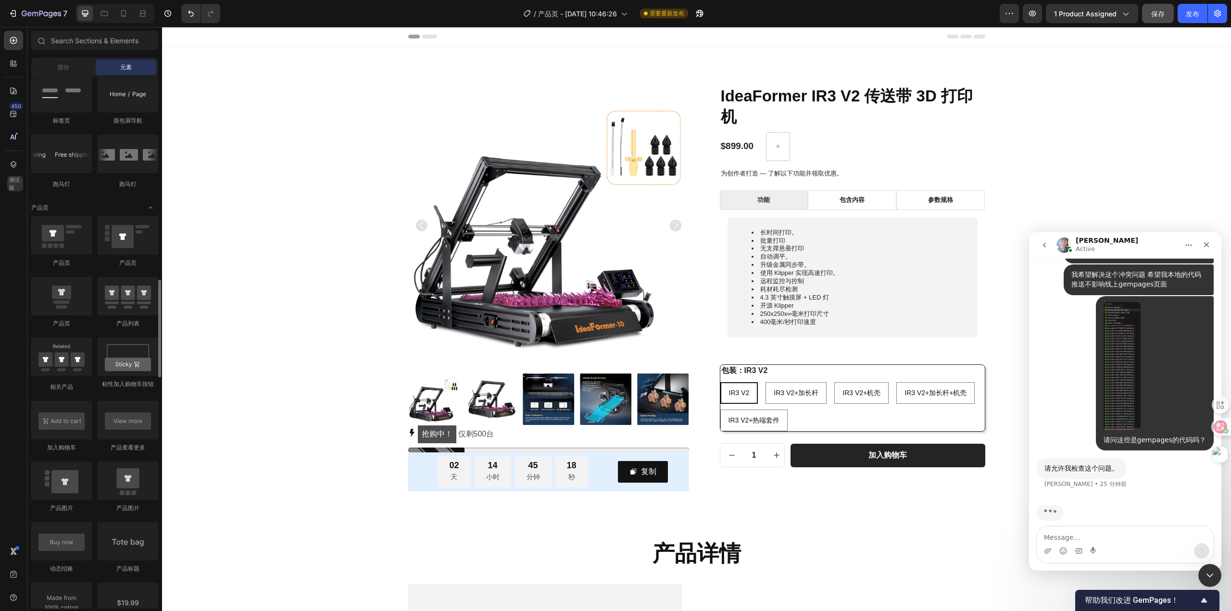
scroll to position [1154, 0]
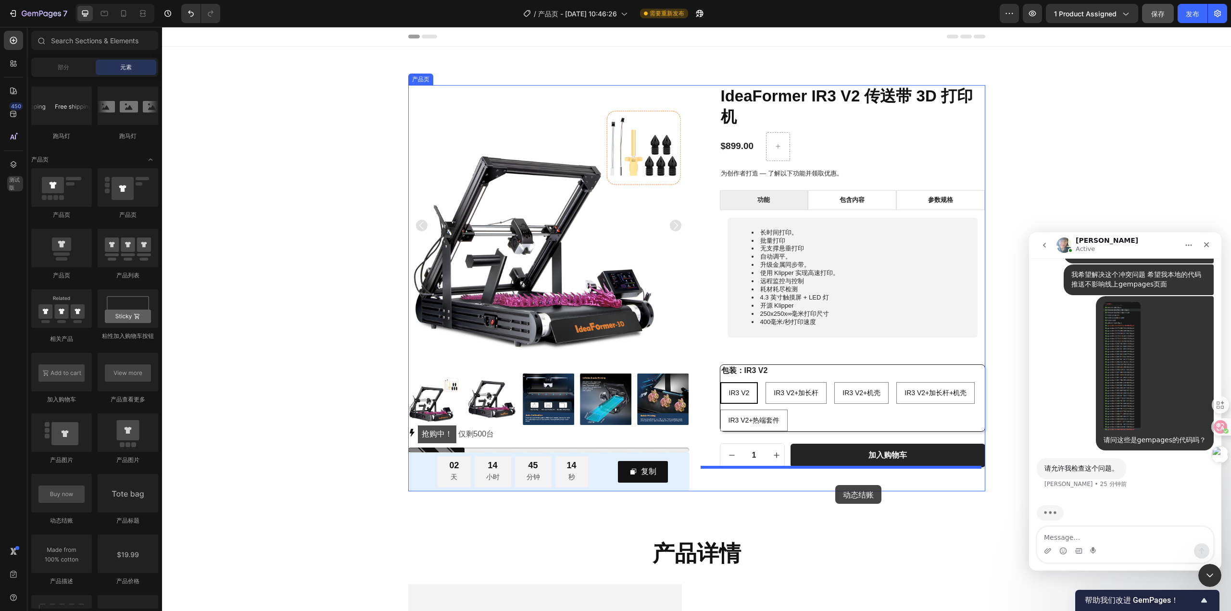
drag, startPoint x: 228, startPoint y: 528, endPoint x: 835, endPoint y: 485, distance: 608.9
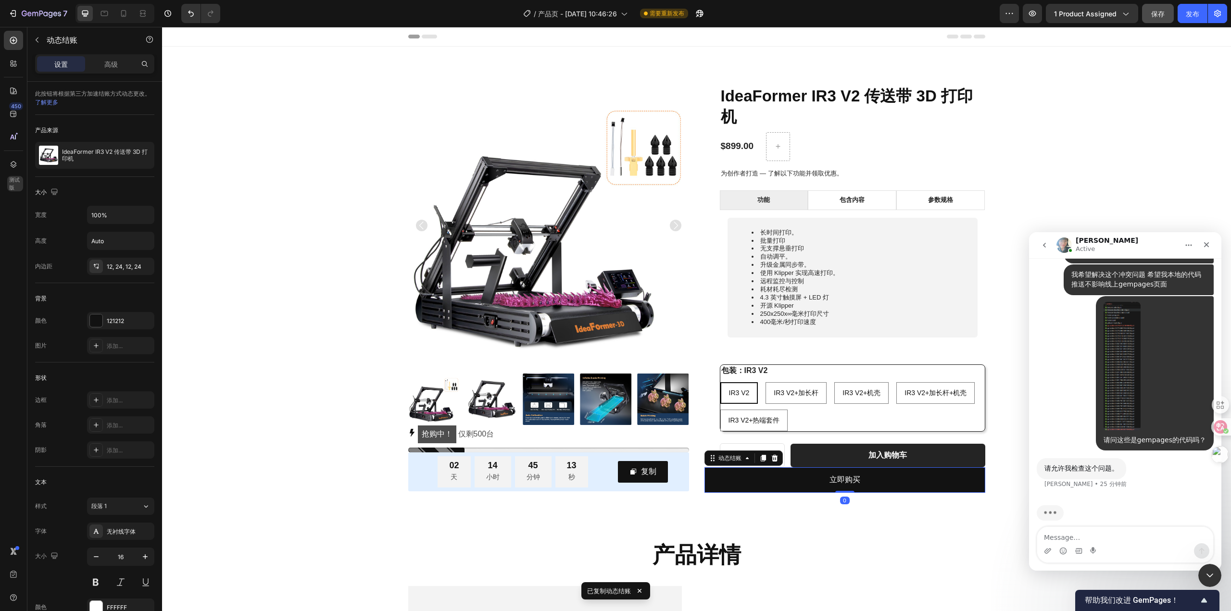
click at [105, 73] on div "设置 高级" at bounding box center [94, 63] width 119 height 19
click at [106, 68] on p "高级" at bounding box center [110, 64] width 13 height 10
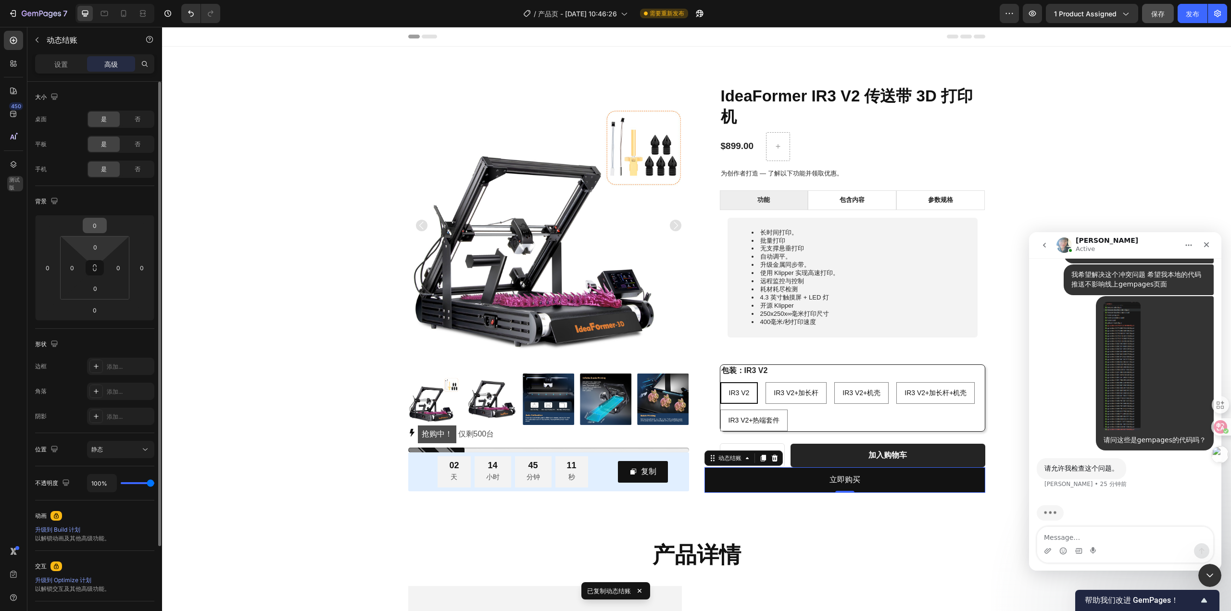
click at [97, 224] on input "0" at bounding box center [94, 225] width 19 height 14
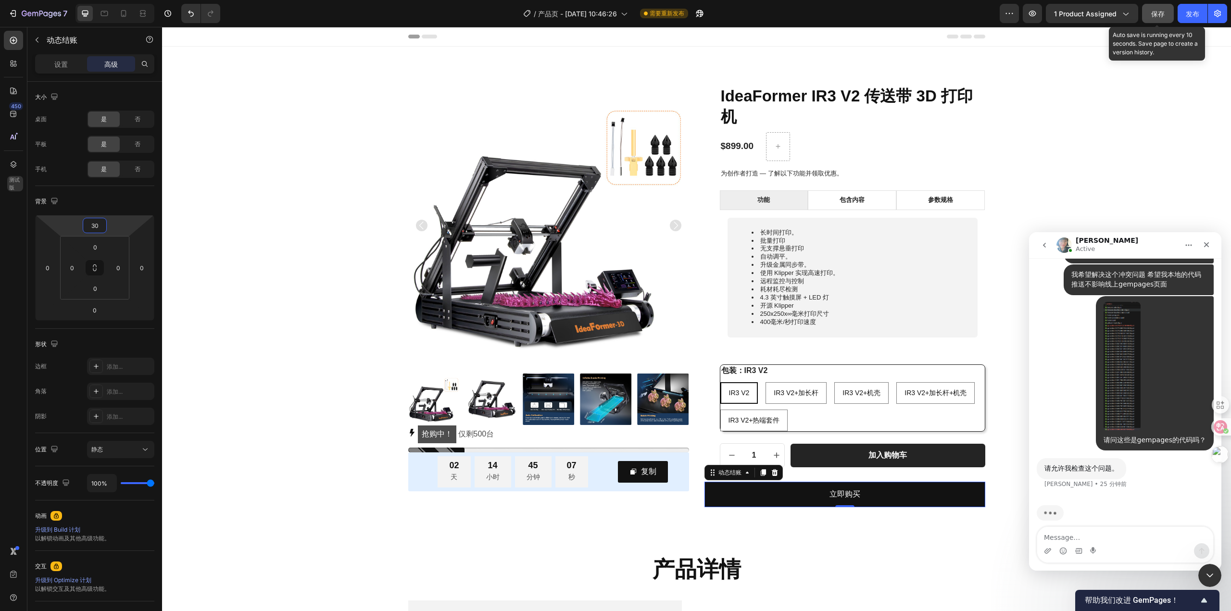
type input "30"
click at [1159, 14] on font "保存" at bounding box center [1157, 14] width 13 height 8
click at [1191, 16] on font "发布" at bounding box center [1192, 14] width 13 height 8
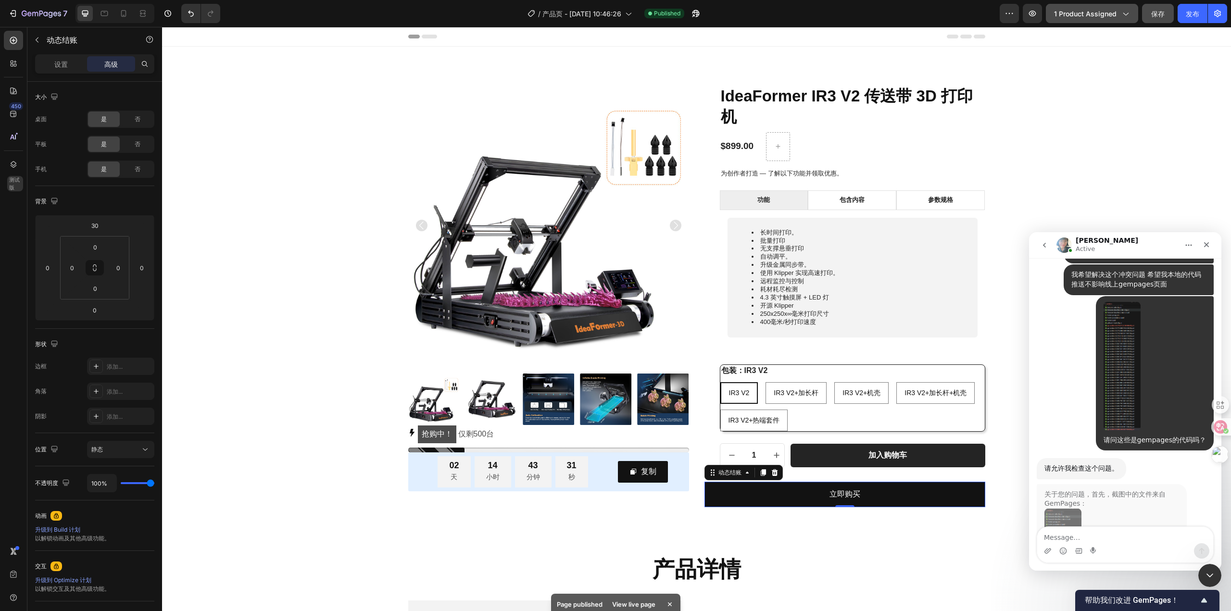
scroll to position [1658, 0]
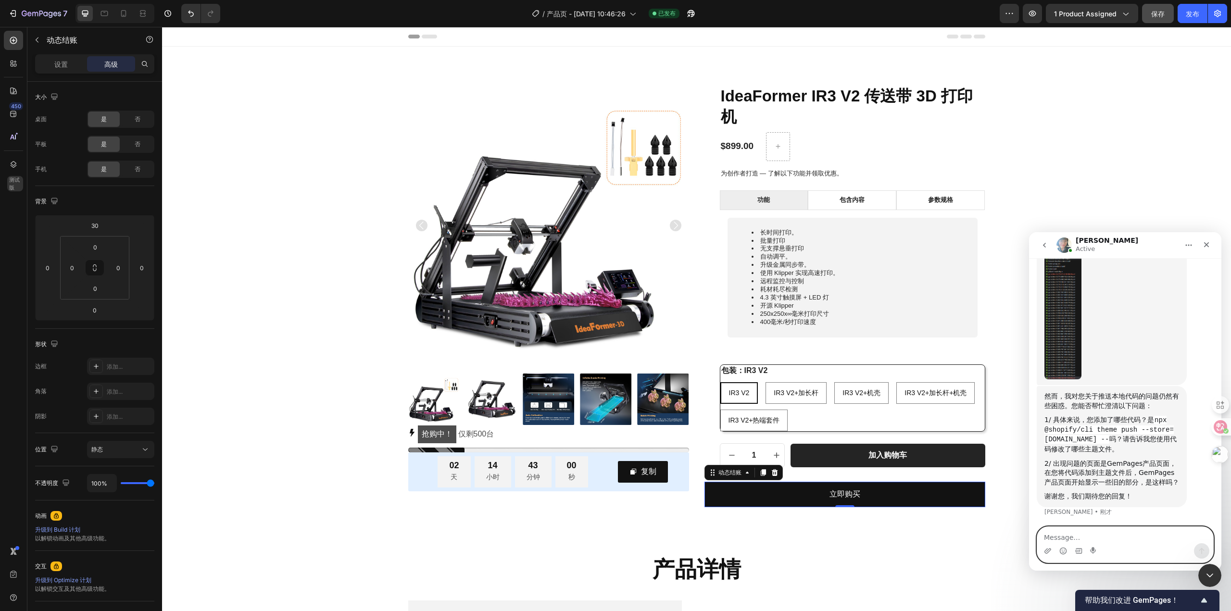
click at [1123, 540] on textarea "Message…" at bounding box center [1125, 535] width 176 height 16
click at [1121, 538] on textarea "Message…" at bounding box center [1125, 535] width 176 height 16
type textarea "s"
type textarea "2 .是的"
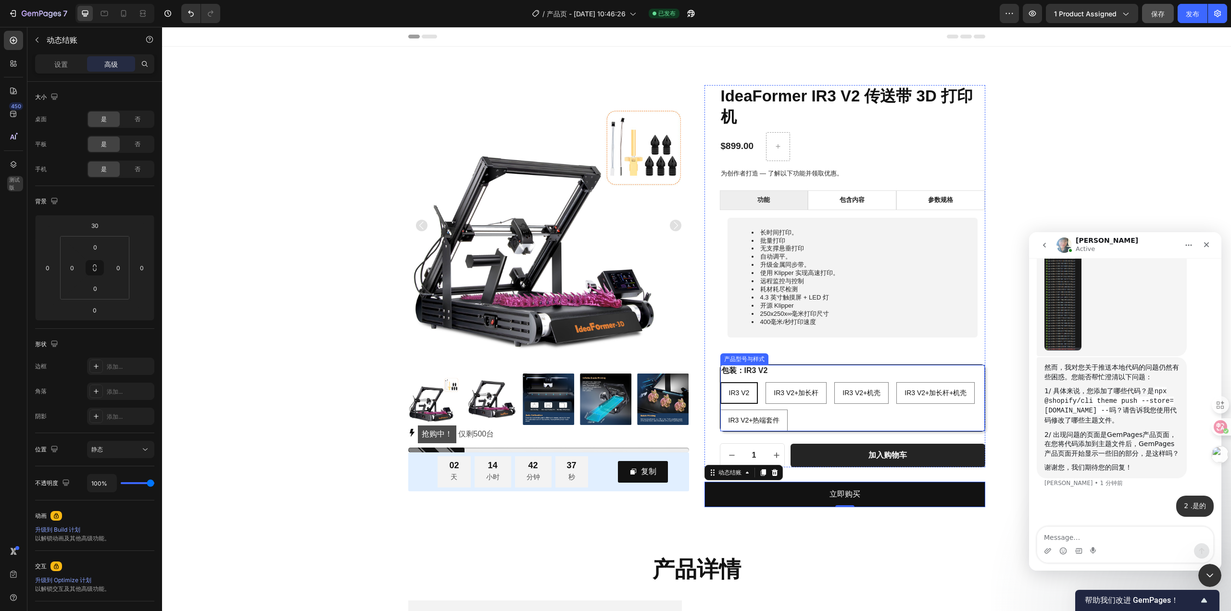
click at [929, 407] on div "IR3 V2 IR3 V2 IR3 V2 IR3 V2+加长杆 IR3 V2+Extended Rod IR3 V2+加长杆 IR3 V2+机壳 IR3 V2…" at bounding box center [852, 406] width 265 height 49
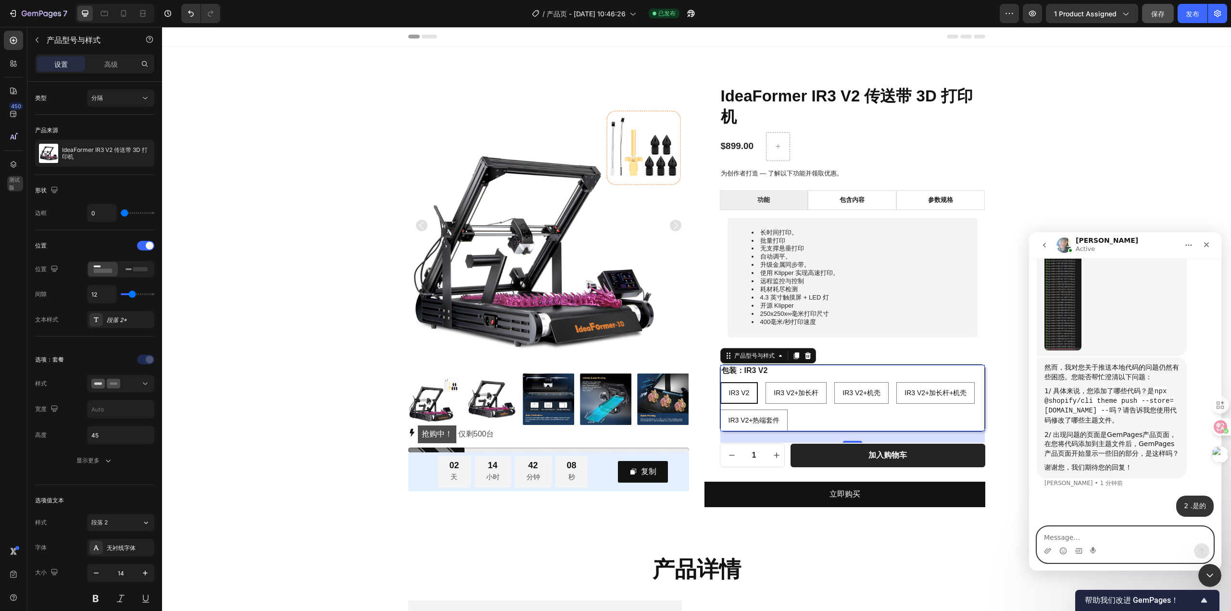
click at [1108, 542] on textarea "Message…" at bounding box center [1125, 535] width 176 height 16
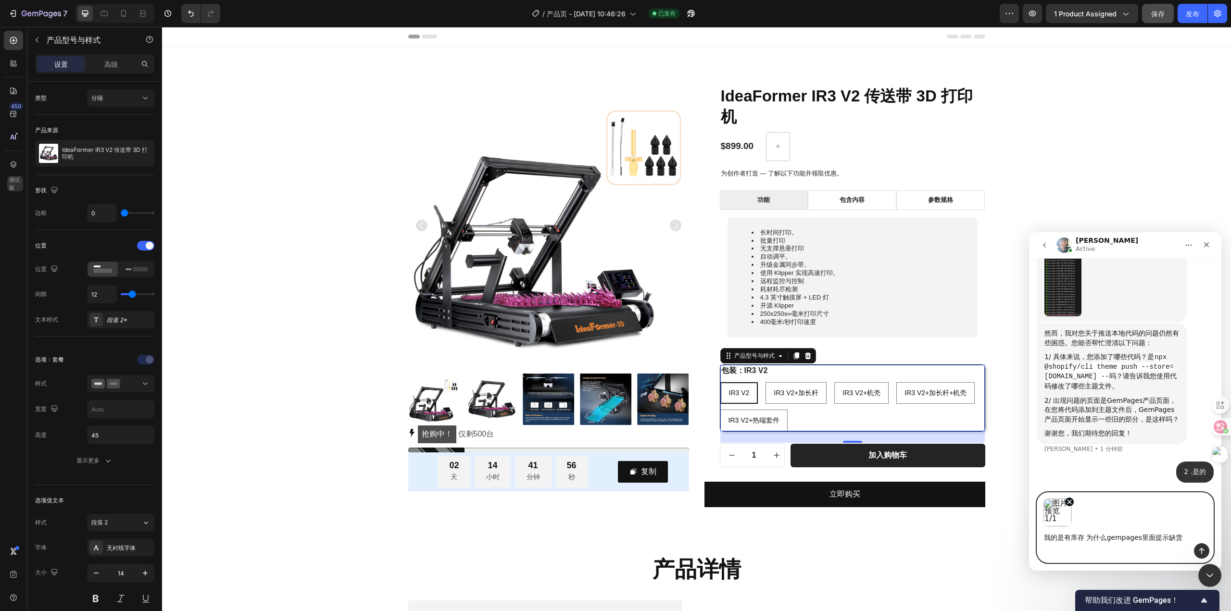
type textarea "我的是有库存 为什么gempages里面提示缺货？"
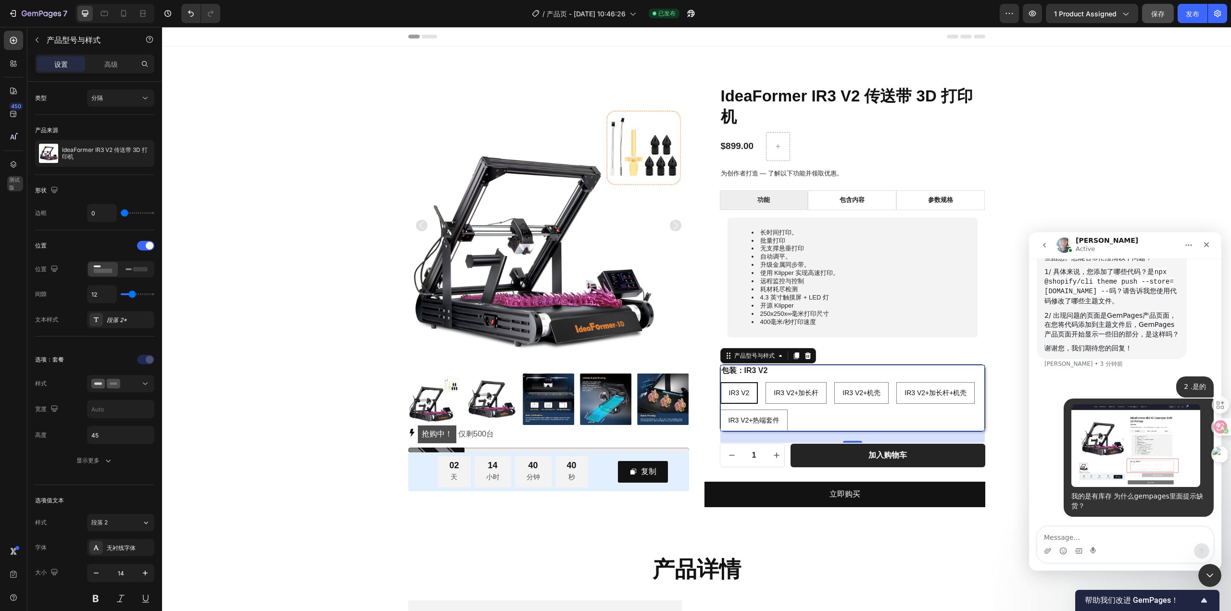
click at [333, 202] on div "产品图片 抢购中！ 仅剩 500 台 库存计数器 02 天 14 小时 40 分钟 40 秒 倒计时 复制 复制优惠码 行 行 IdeaFormer IR3 …" at bounding box center [696, 296] width 1055 height 422
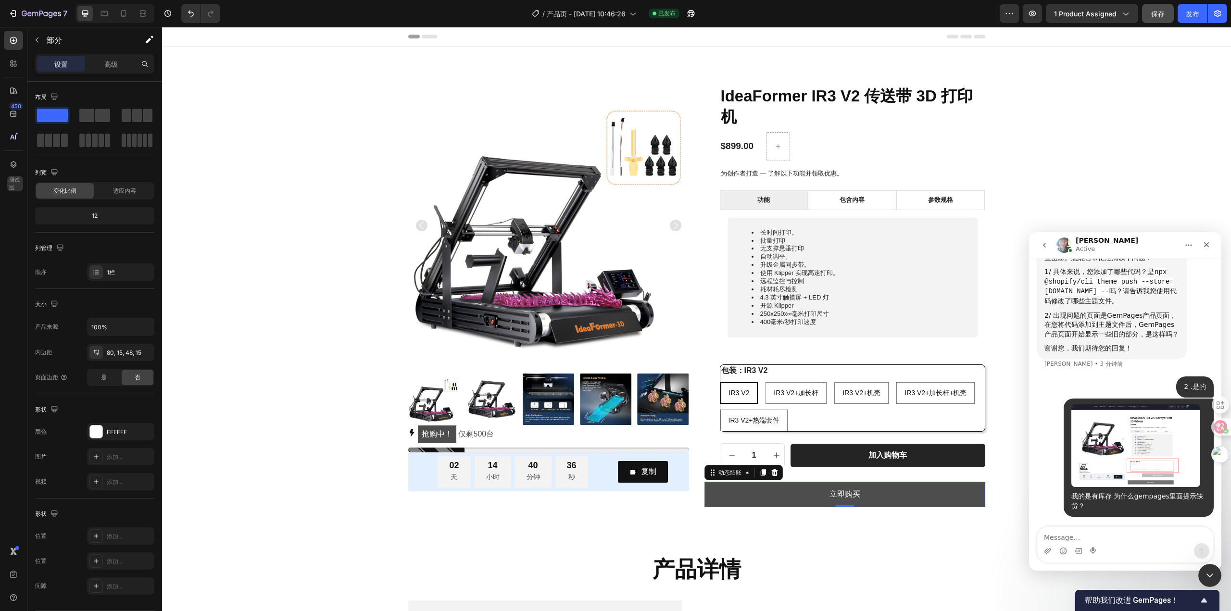
click at [967, 492] on button "立即购买" at bounding box center [845, 494] width 281 height 25
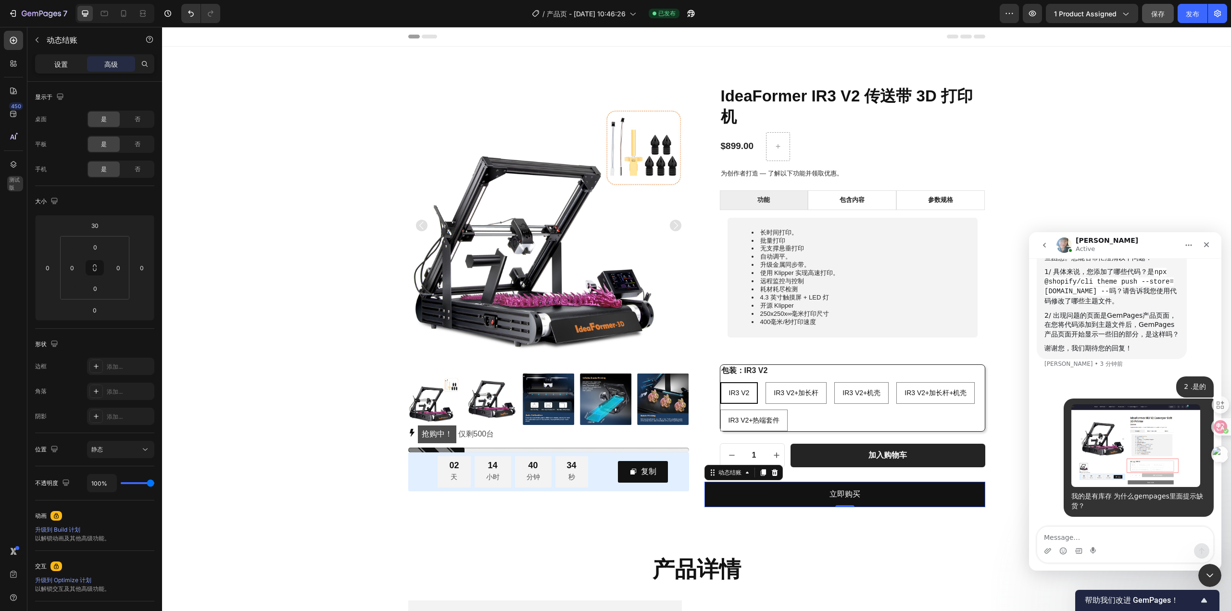
click at [69, 62] on div "设置" at bounding box center [61, 63] width 48 height 15
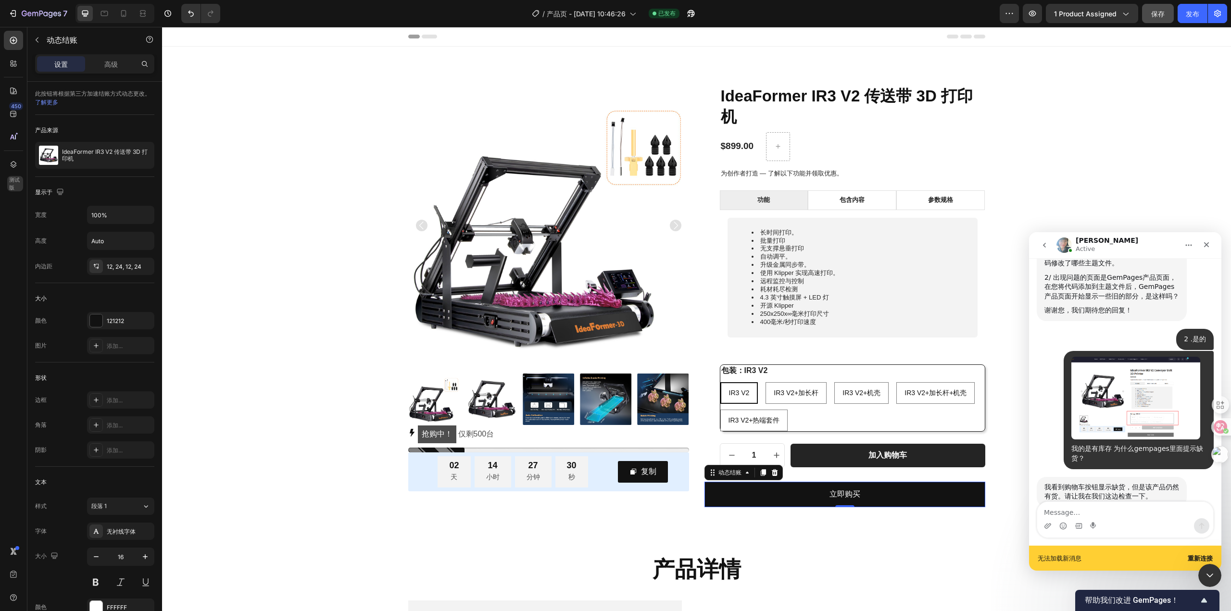
scroll to position [1869, 0]
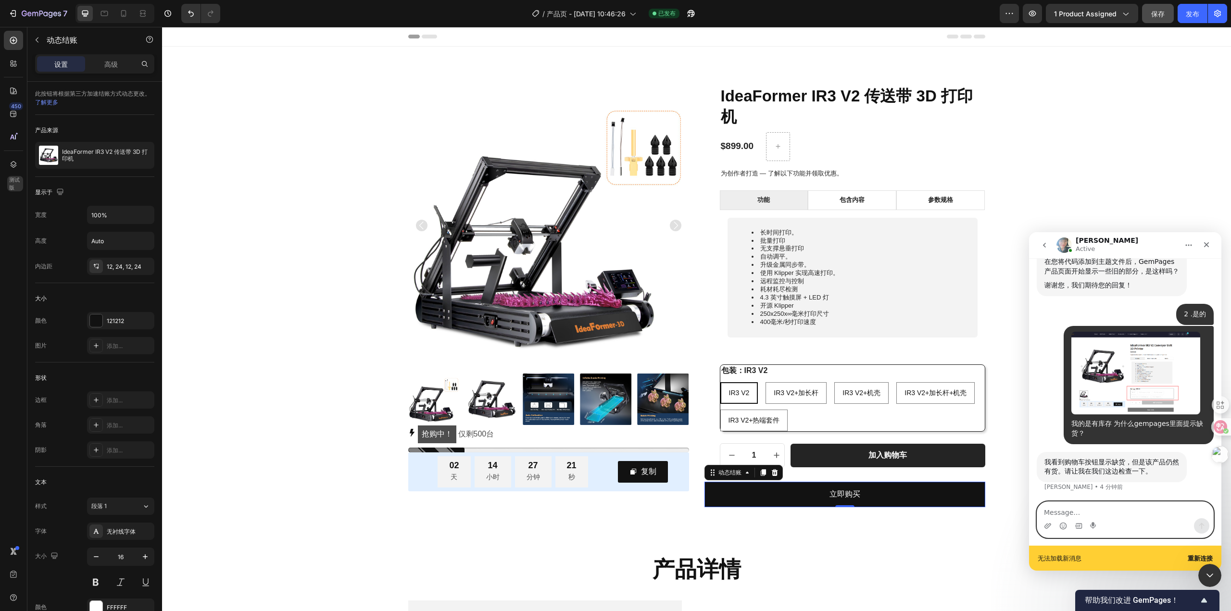
click at [1083, 504] on textarea "Message…" at bounding box center [1125, 510] width 176 height 16
type textarea "好的"
click at [1199, 524] on icon "发送消息…" at bounding box center [1202, 526] width 8 height 8
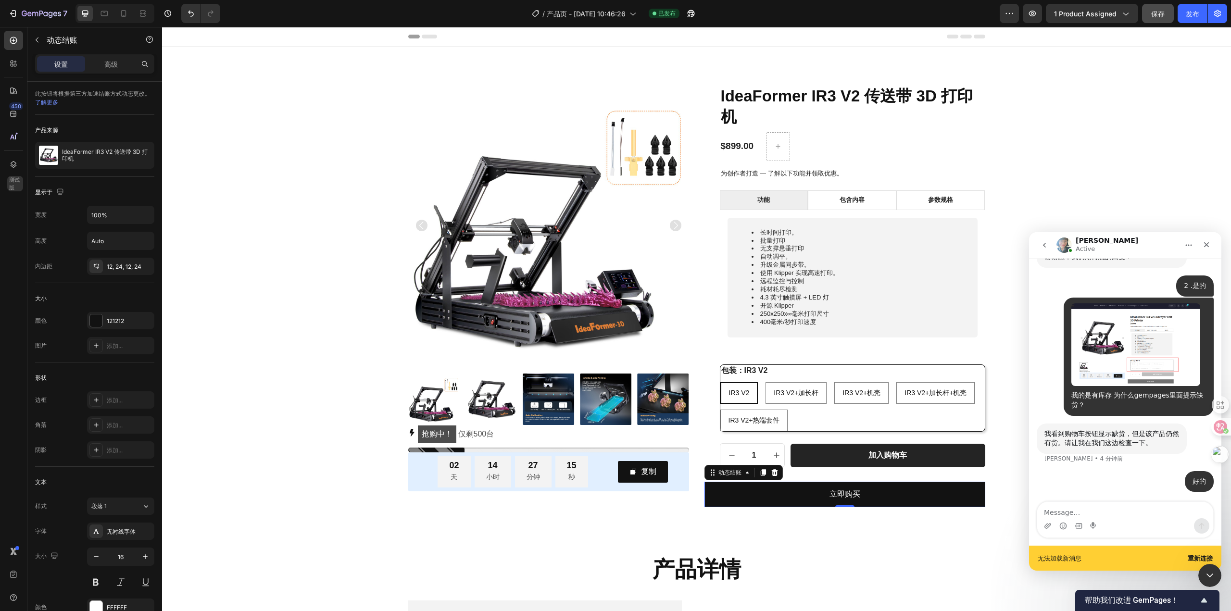
click at [1198, 555] on b "重新连接" at bounding box center [1200, 558] width 25 height 7
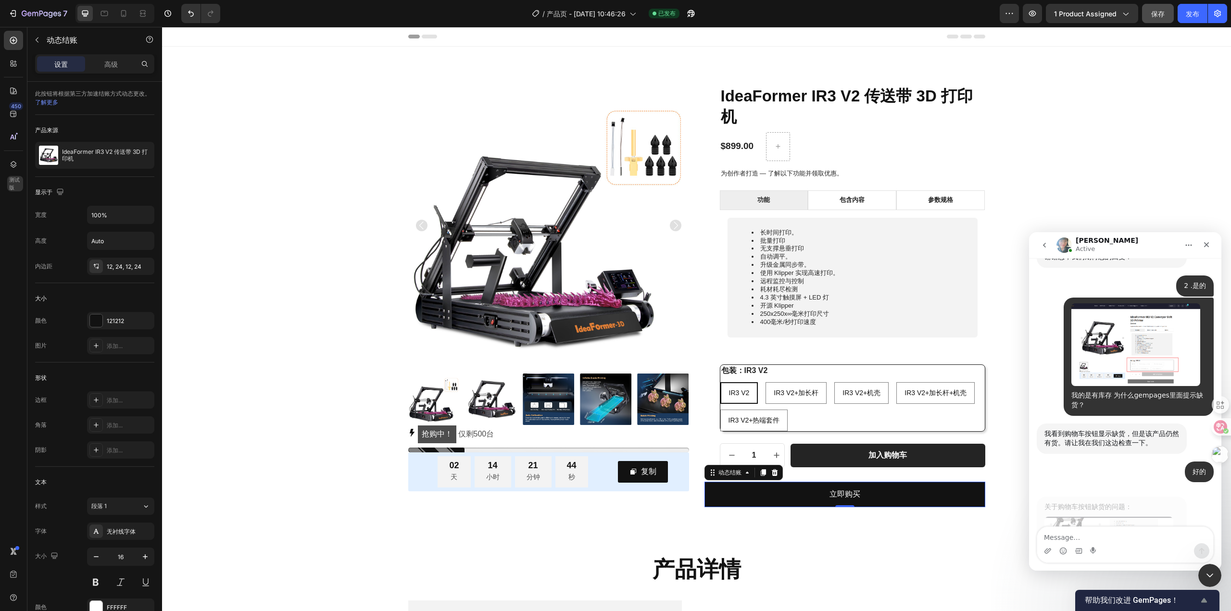
scroll to position [2017, 0]
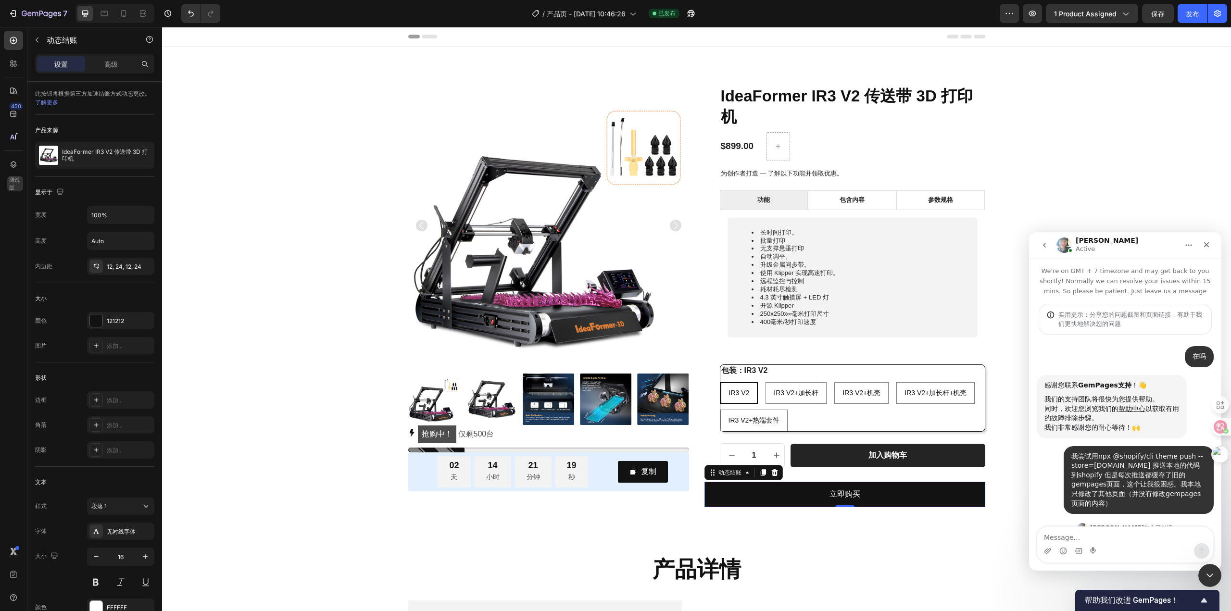
scroll to position [2017, 0]
